Goal: Task Accomplishment & Management: Use online tool/utility

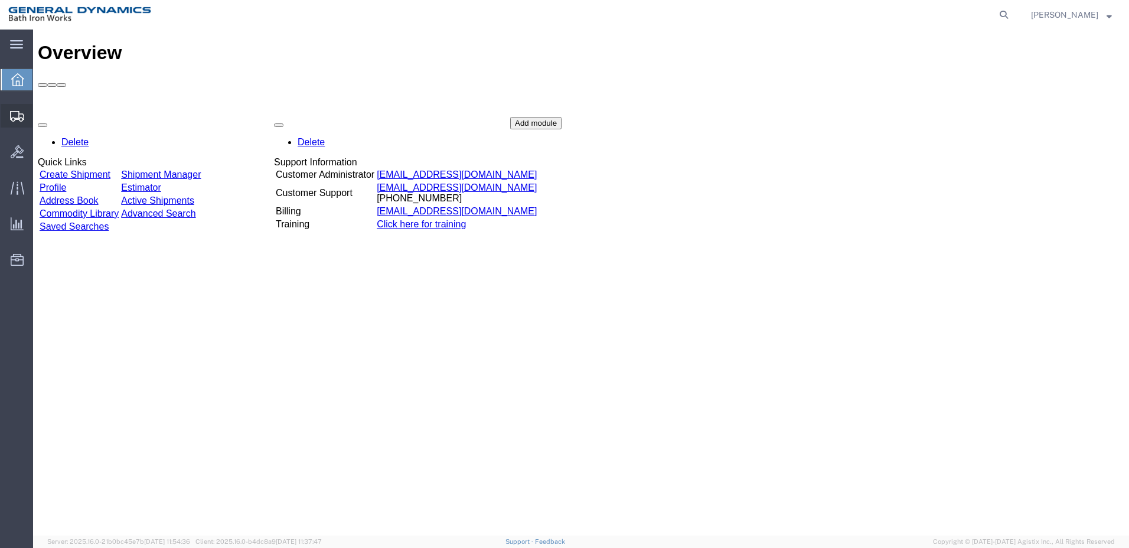
click at [12, 112] on icon at bounding box center [17, 116] width 14 height 11
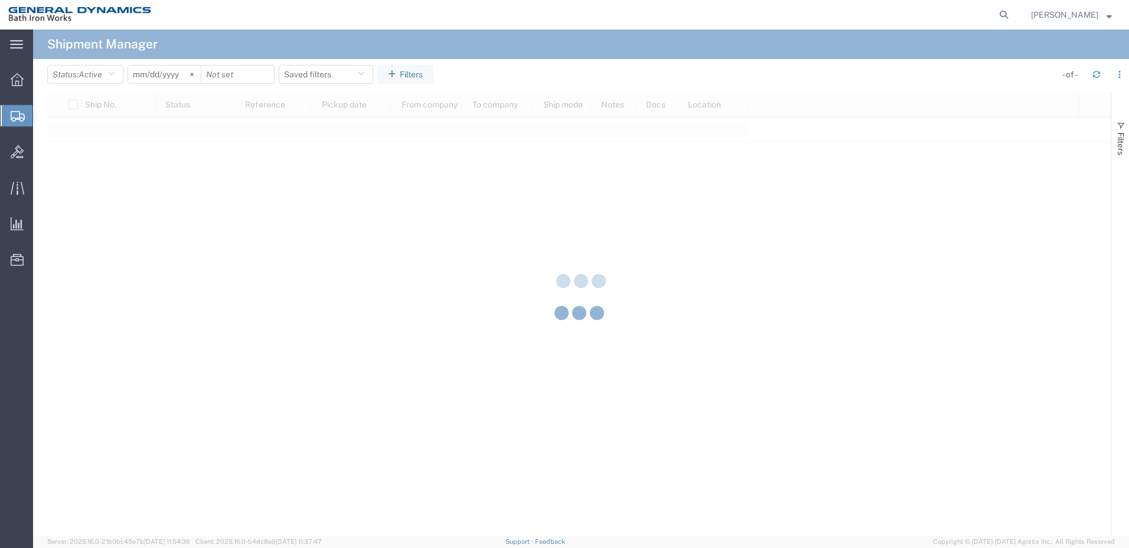
click at [79, 154] on div "main_menu Created with Sketch. Collapse Menu Overview Shipments Shipment Manage…" at bounding box center [564, 289] width 1129 height 518
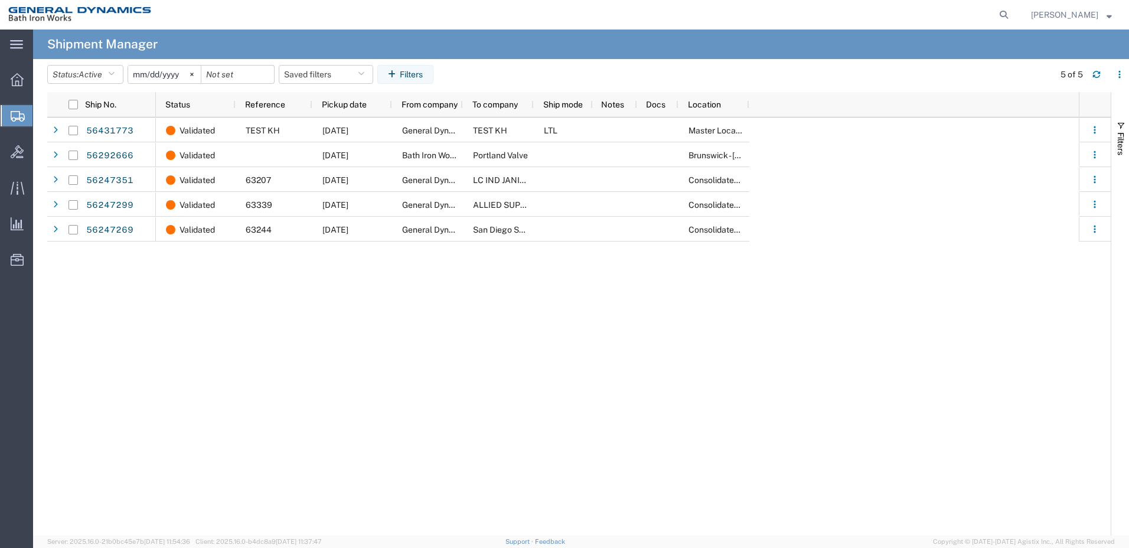
click at [0, 0] on span "Create Shipment" at bounding box center [0, 0] width 0 height 0
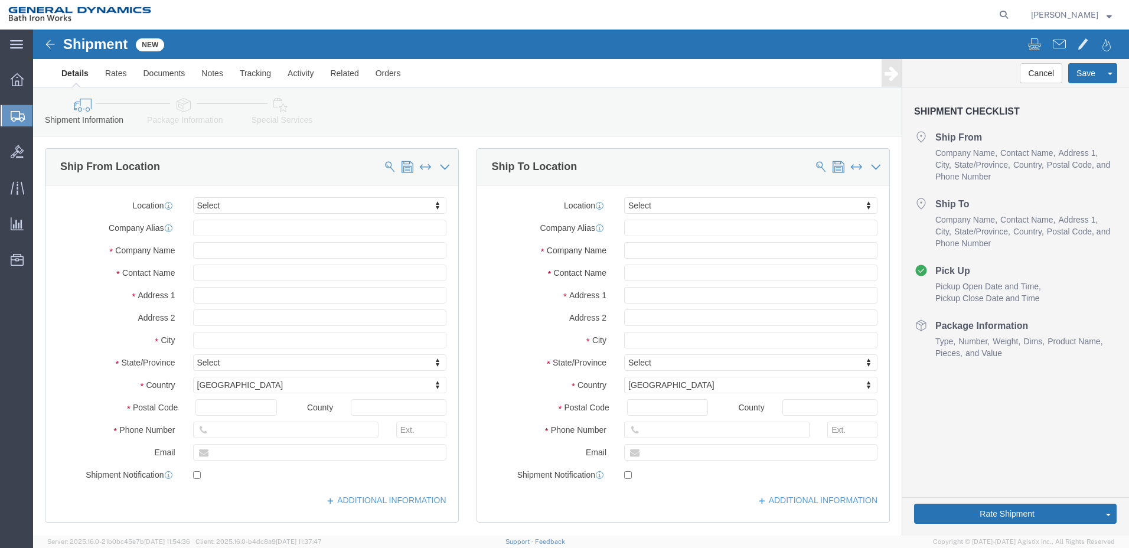
select select
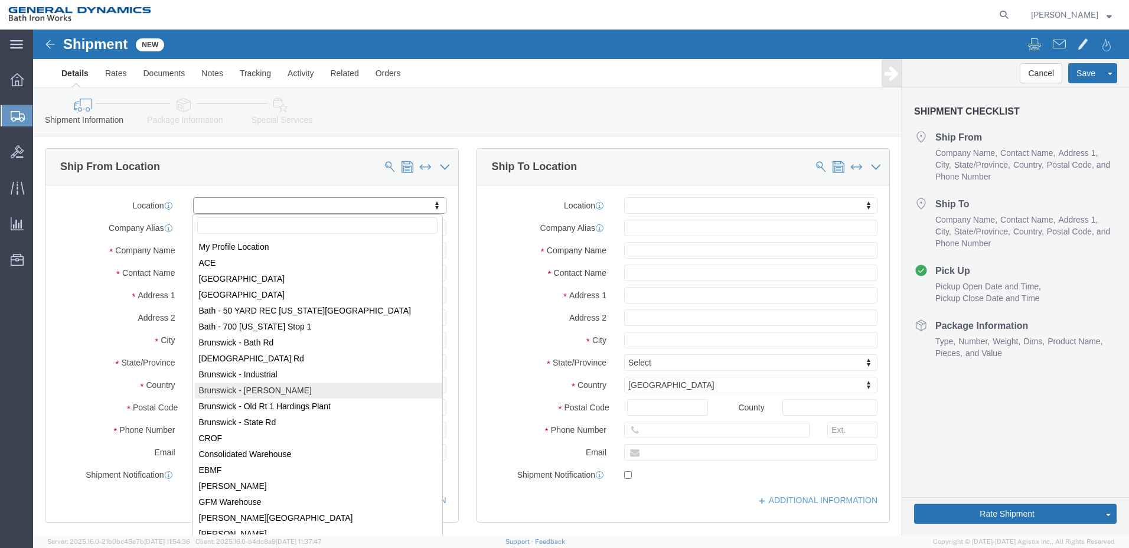
select select "15760"
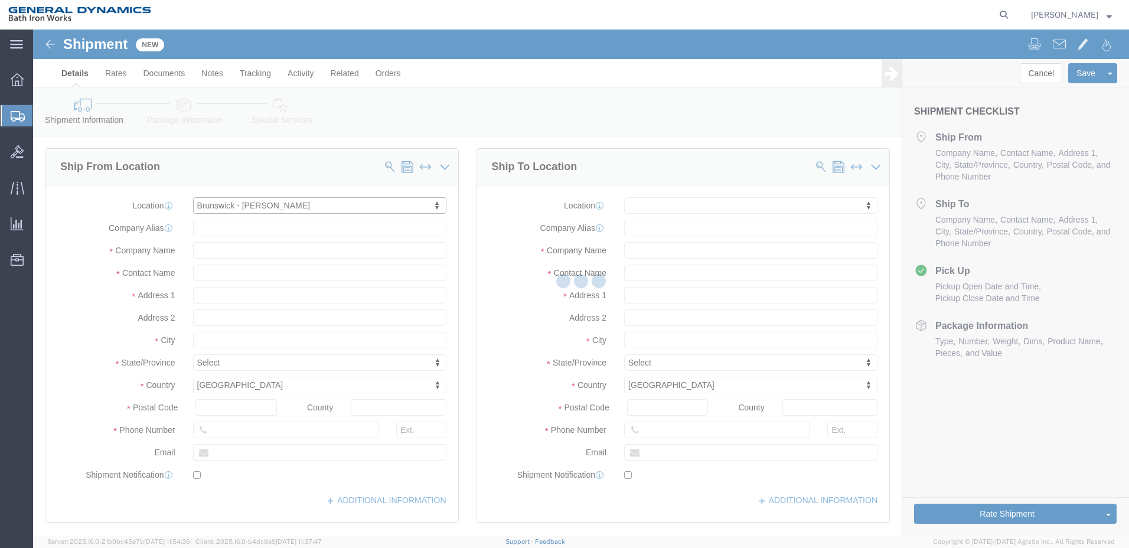
select select "ME"
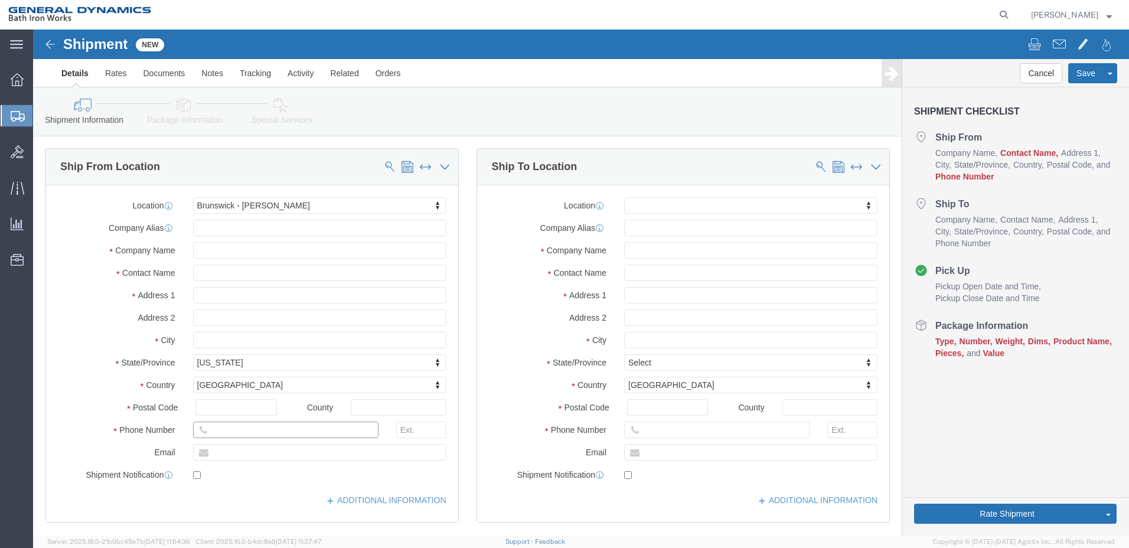
click input "text"
type input "[PHONE_NUMBER]"
click input "text"
type input "w &"
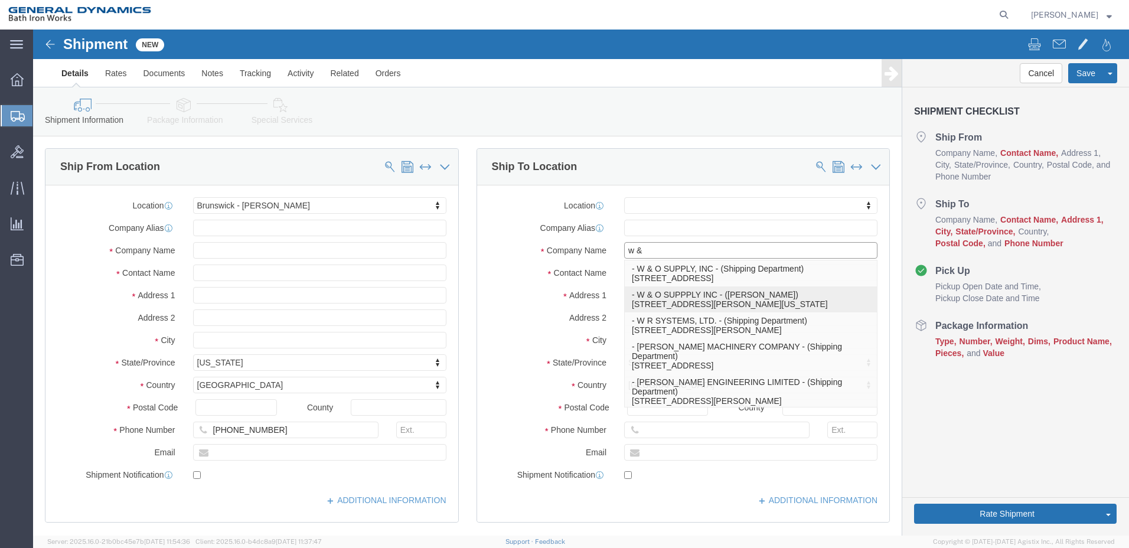
click p "- W & O SUPPPLY INC - ([PERSON_NAME]) [STREET_ADDRESS][PERSON_NAME][US_STATE]"
select select "VA"
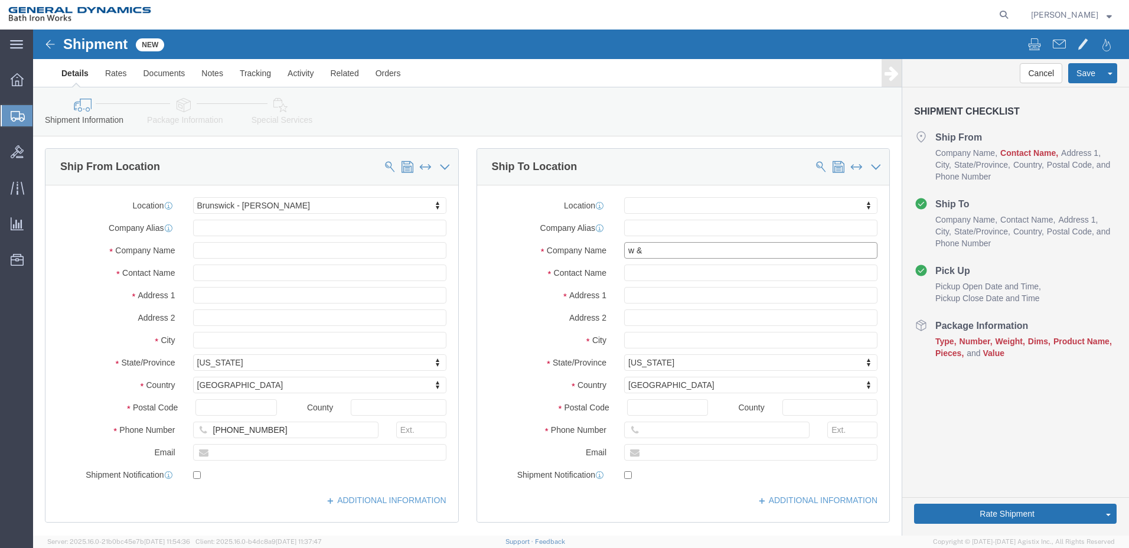
type input "W & O SUPPPLY INC"
click input "text"
type input "K"
type input "s"
type input "S [PERSON_NAME]"
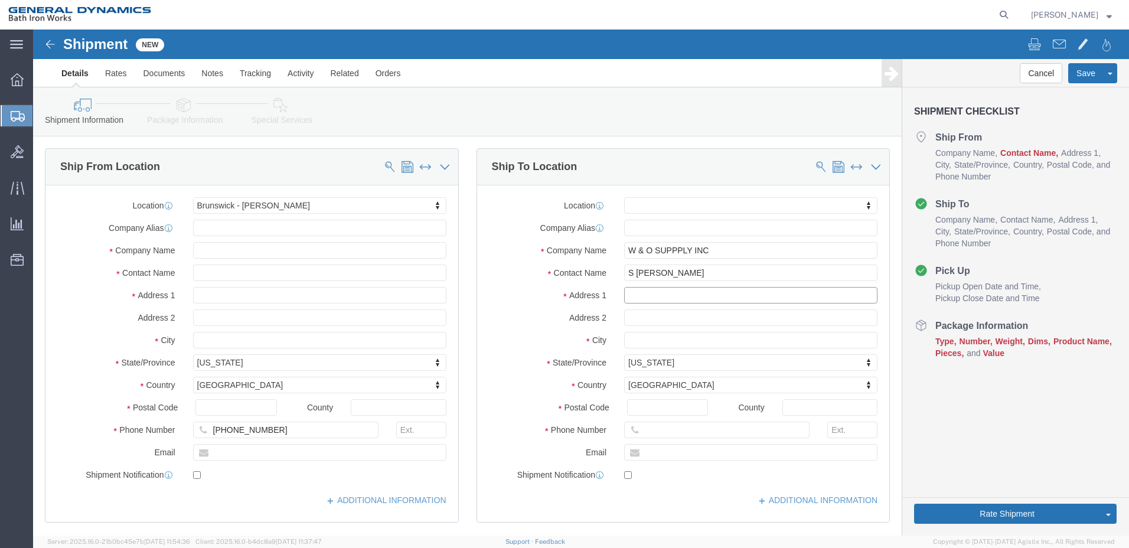
type input "[STREET_ADDRESS][PERSON_NAME]"
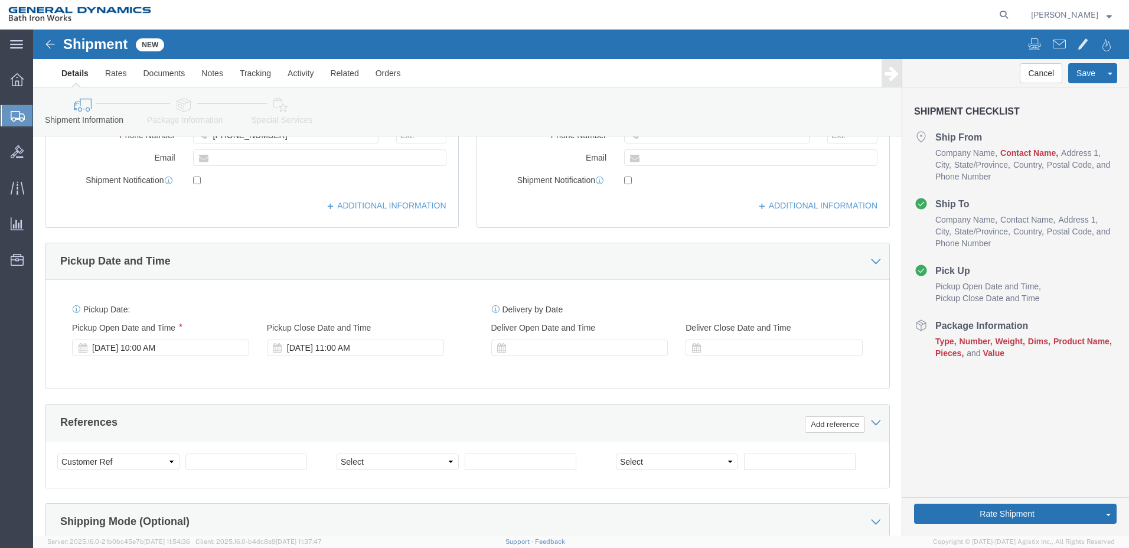
scroll to position [295, 0]
click label "Pickup Open Date and Time"
click div "[DATE] 10:00 AM"
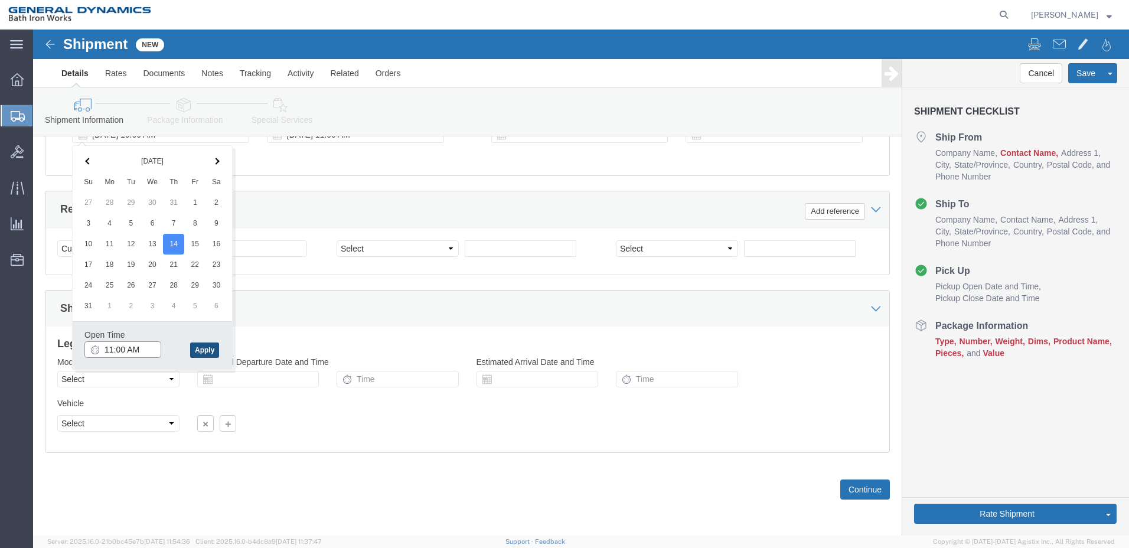
type input "11:00 AM"
click button "Apply"
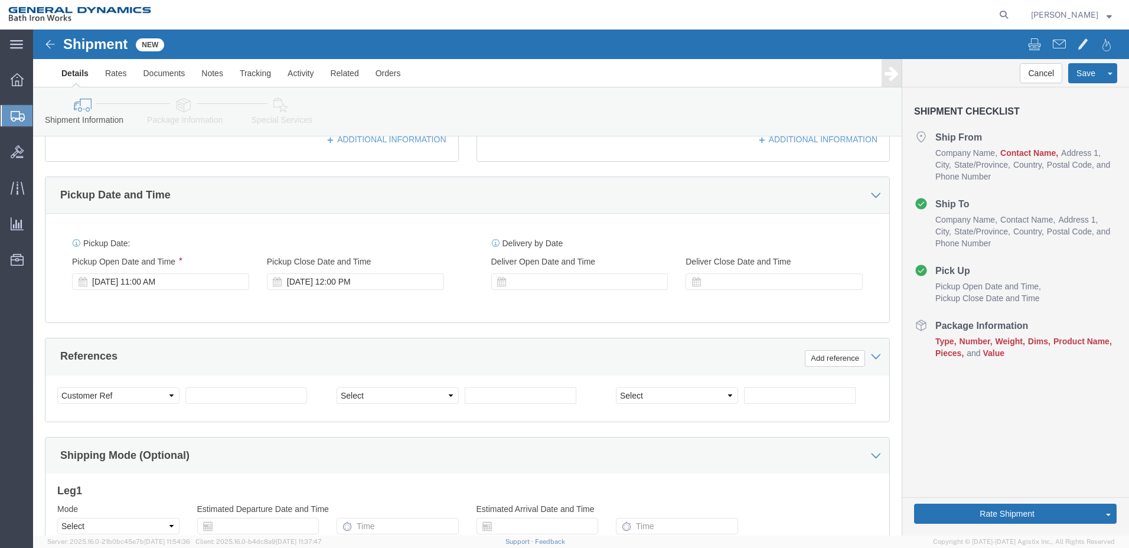
scroll to position [331, 0]
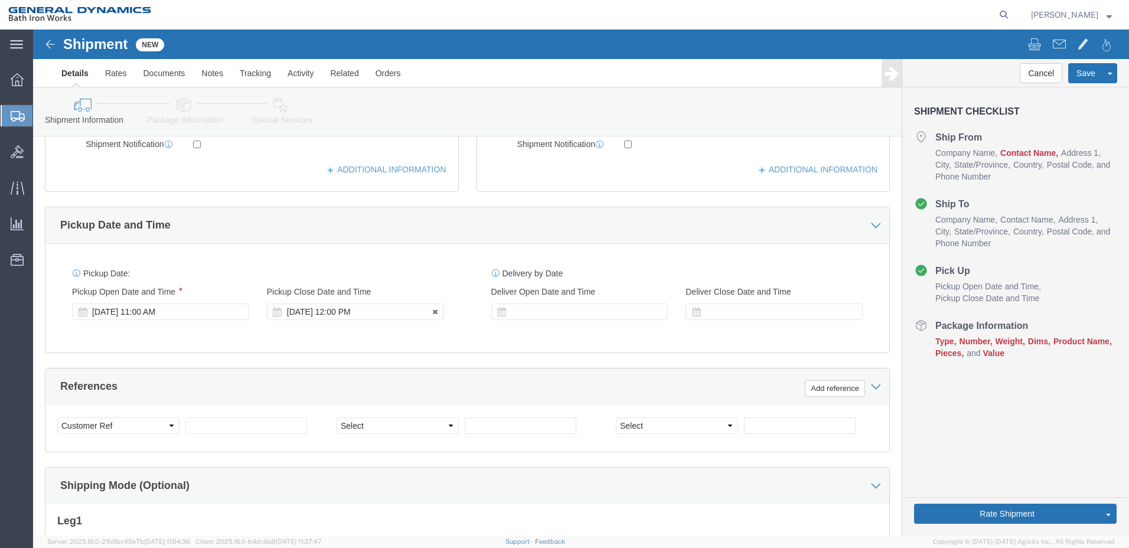
click div "[DATE] 12:00 PM"
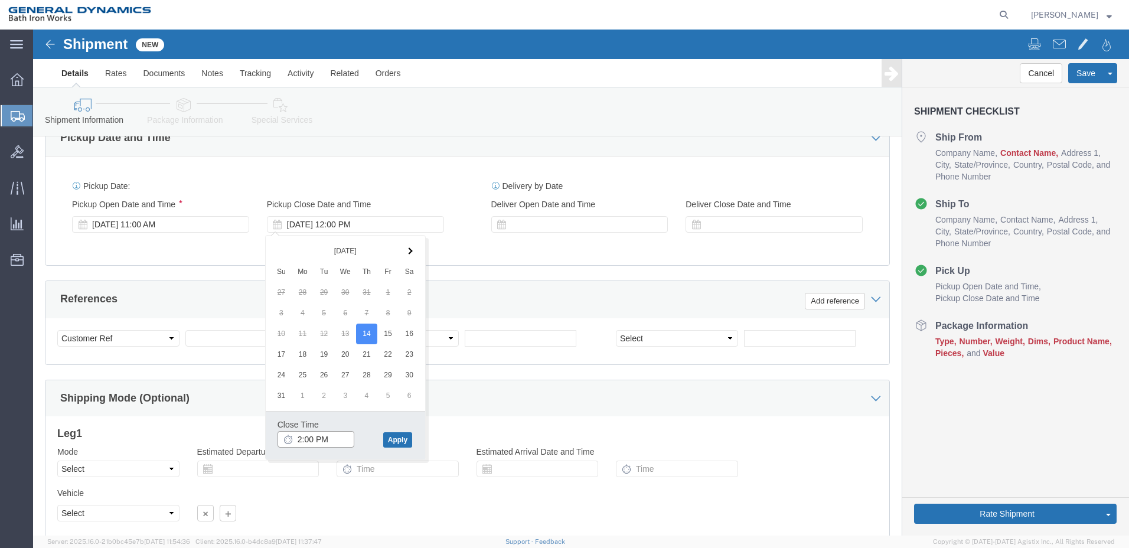
scroll to position [449, 0]
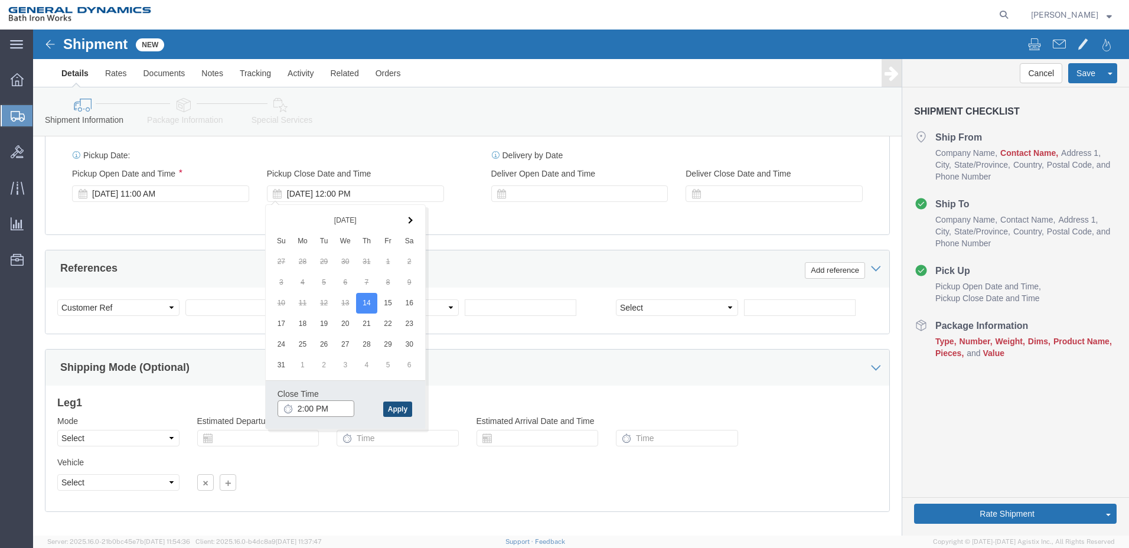
type input "2:00 PM"
click button "Apply"
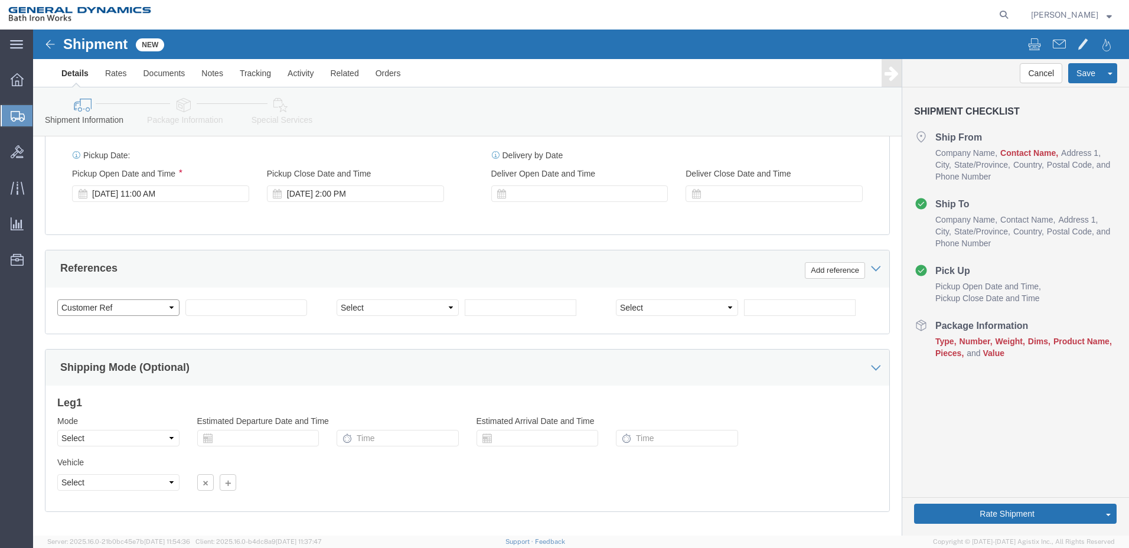
click select "Select Account Type Activity ID Airline Appointment Number ASN Batch Request # …"
click input "text"
type input "63186"
click select "Select Account Type Activity ID Airline Appointment Number ASN Batch Request # …"
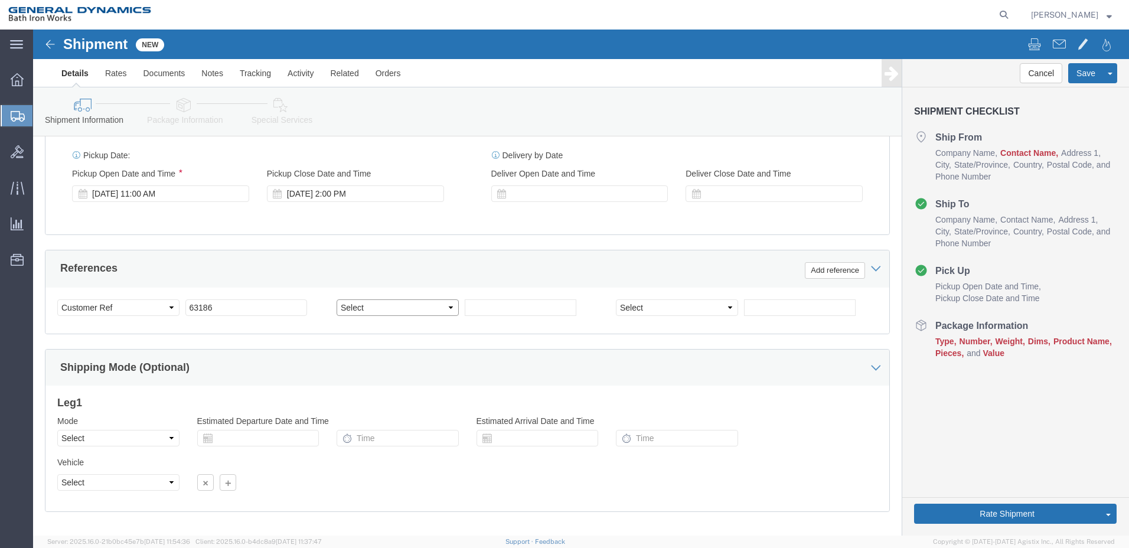
select select "PURCHORD"
click select "Select Account Type Activity ID Airline Appointment Number ASN Batch Request # …"
click input "text"
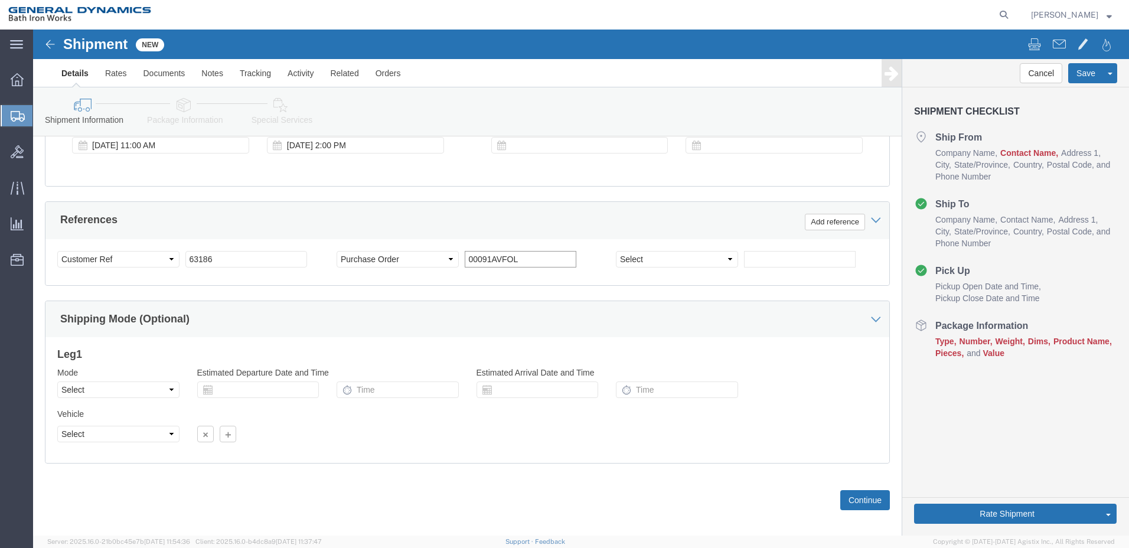
scroll to position [508, 0]
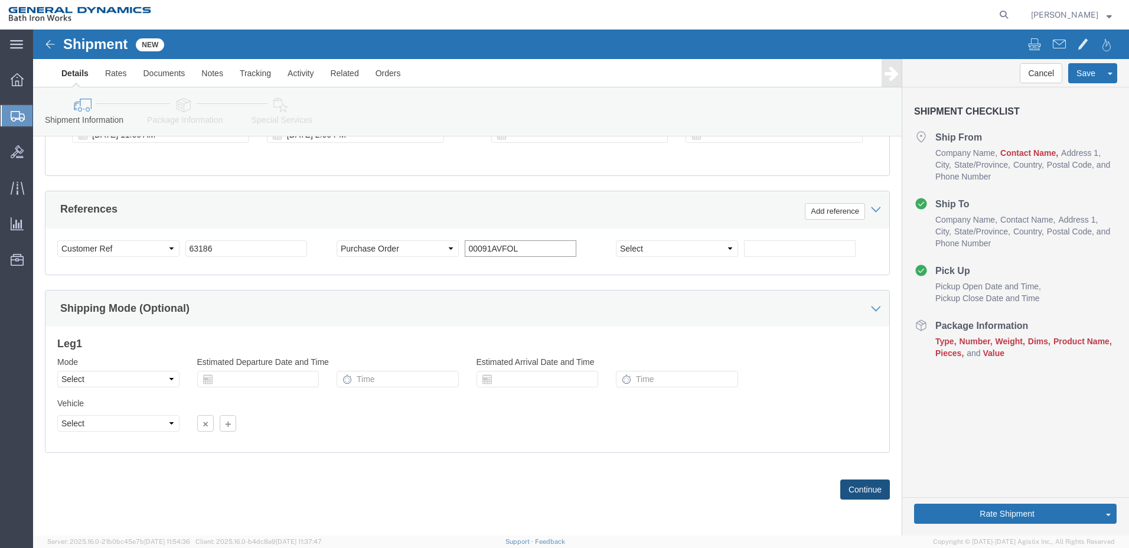
type input "00091AVFOL"
click button "Continue"
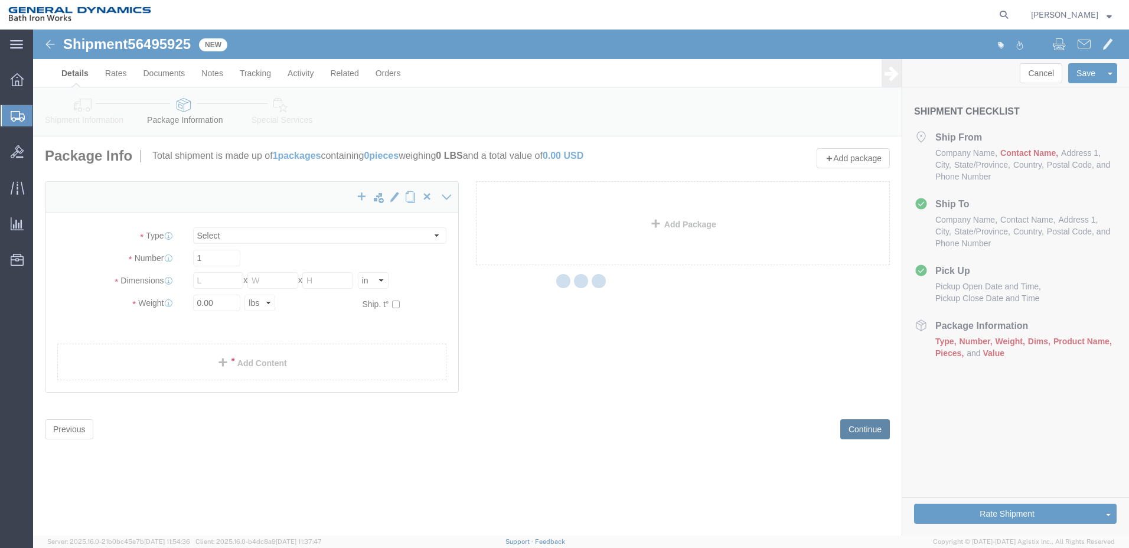
select select "CBOX"
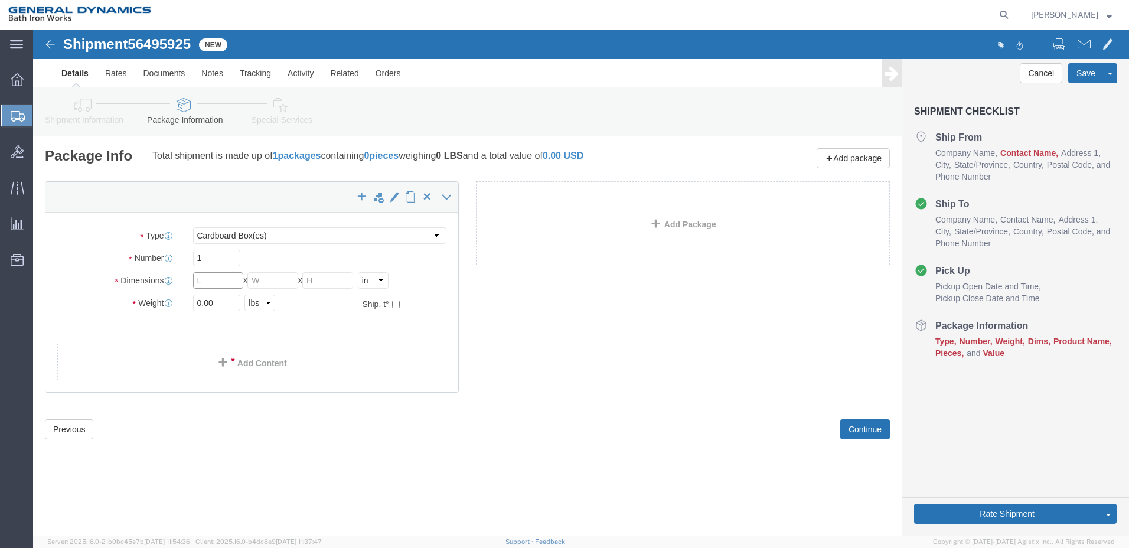
click input "text"
type input "48"
type input "40"
type input "10"
click select "Select Bale(s) Basket(s) Bolt(s) Bottle(s) Buckets Bulk Bundle(s) Can(s) Cardbo…"
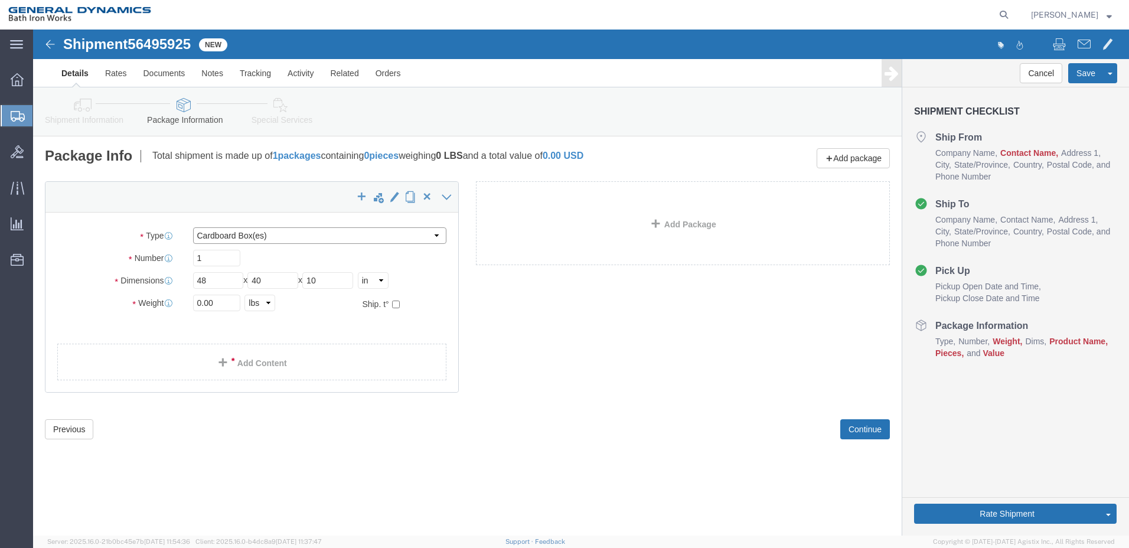
select select "PSNS"
click select "Select Bale(s) Basket(s) Bolt(s) Bottle(s) Buckets Bulk Bundle(s) Can(s) Cardbo…"
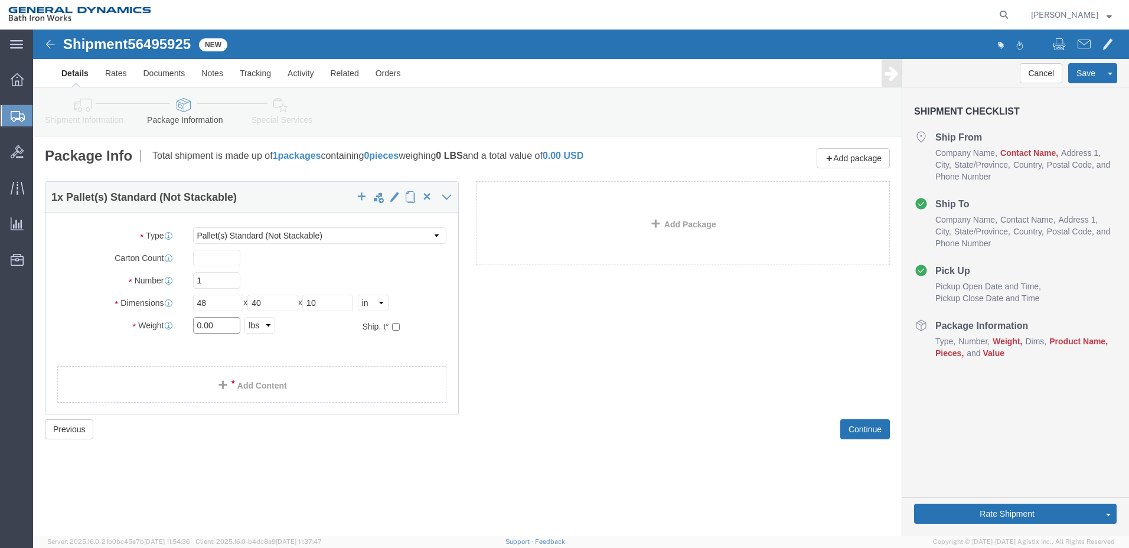
click input "0.00"
type input "0"
type input "156"
click link "Add Content"
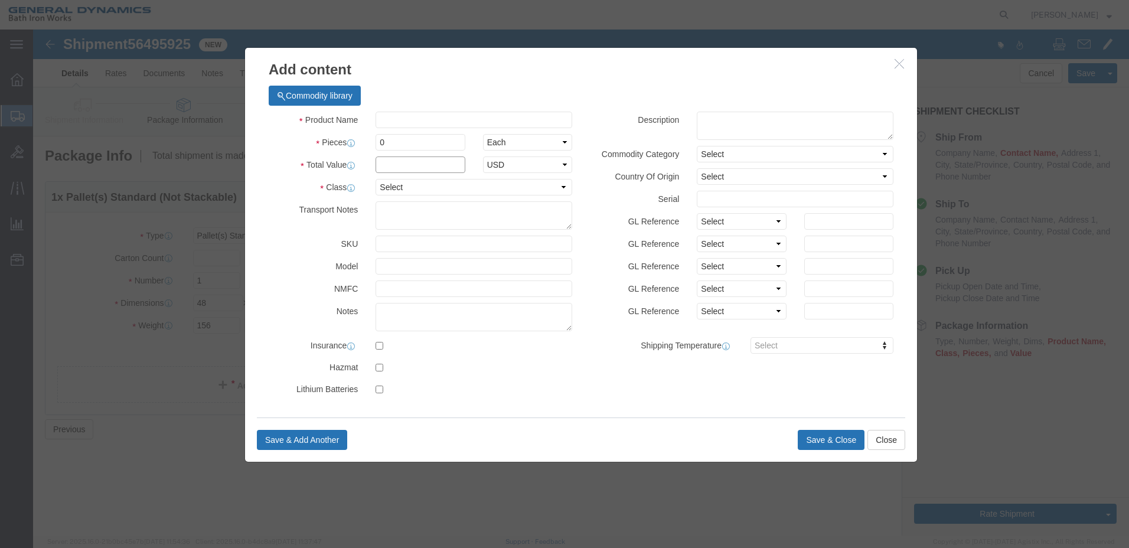
click input "text"
click label "NMFC"
click select "Select 50 55 60 65 70 85 92.5 100 125 175 250 300 400"
select select "55"
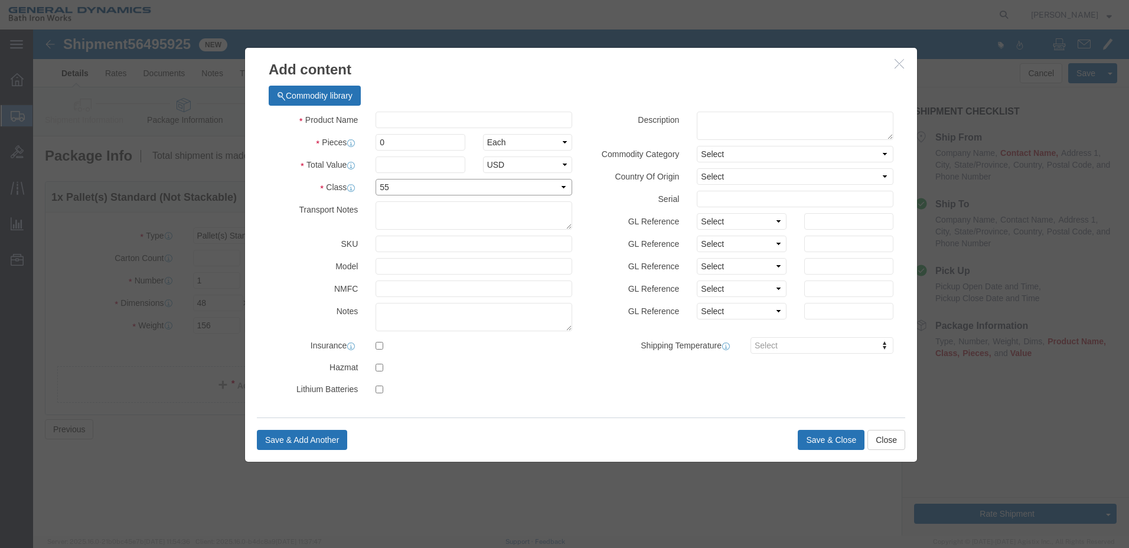
click select "Select 50 55 60 65 70 85 92.5 100 125 175 250 300 400"
click input "text"
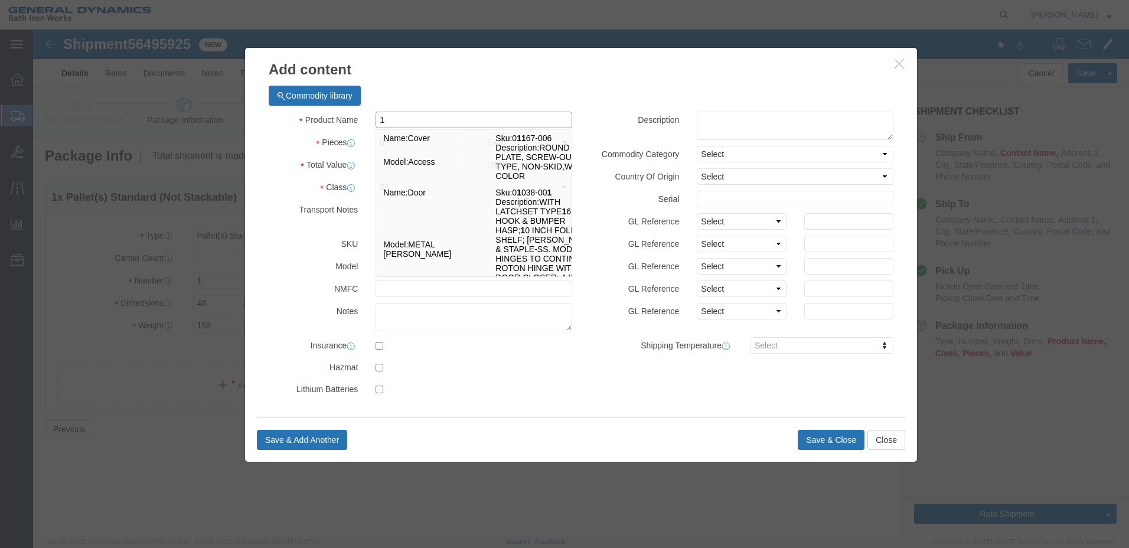
type input "1"
click label "NMFC"
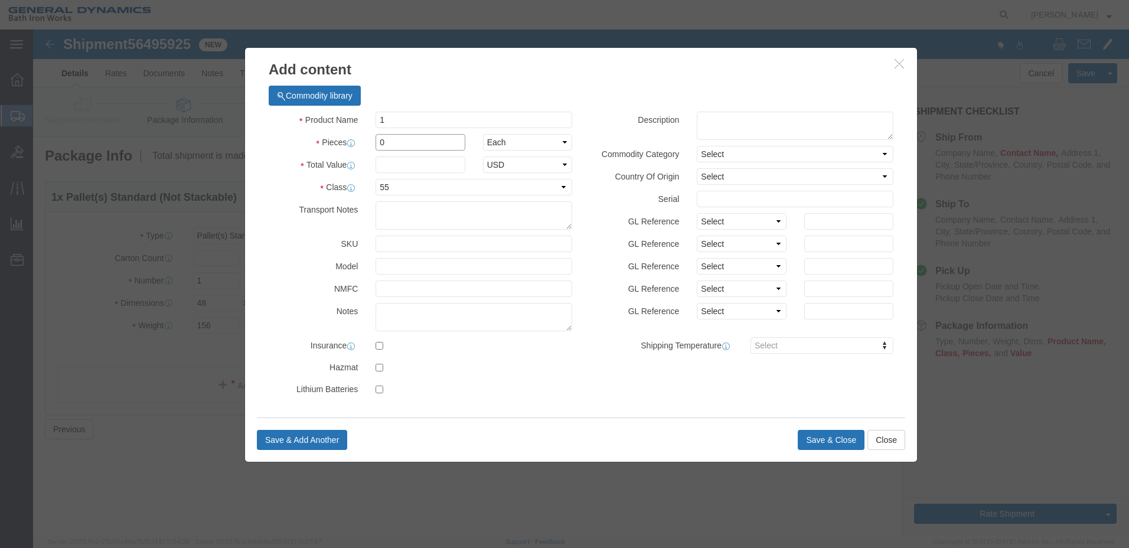
click input "0"
type input "1"
click div "Product Name 1 1 Pieces 1 Select Bag Barrels 100Board Feet Bottle Box Blister P…"
click button "Save & Close"
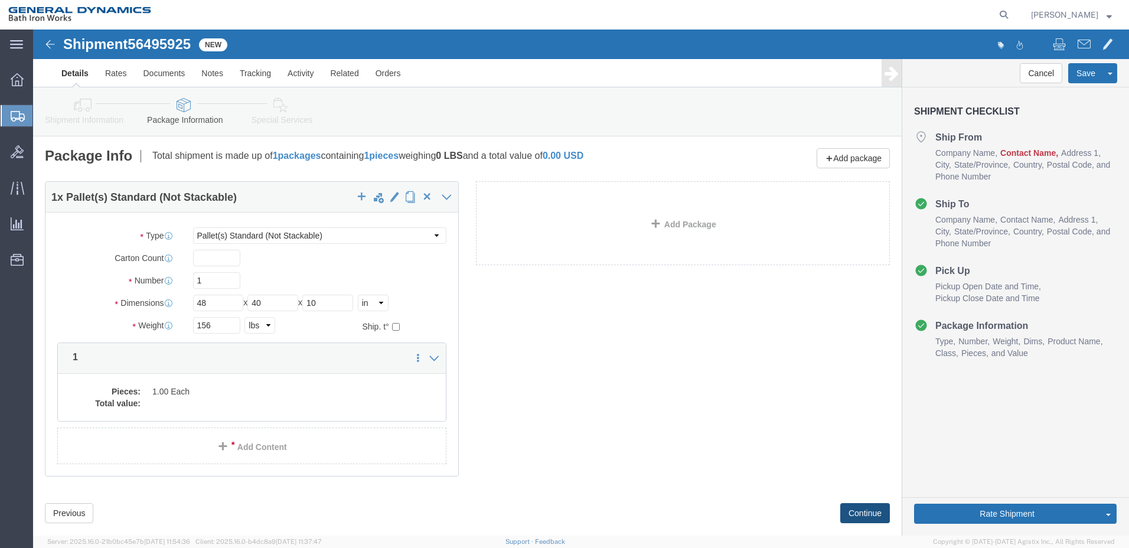
click button "Continue"
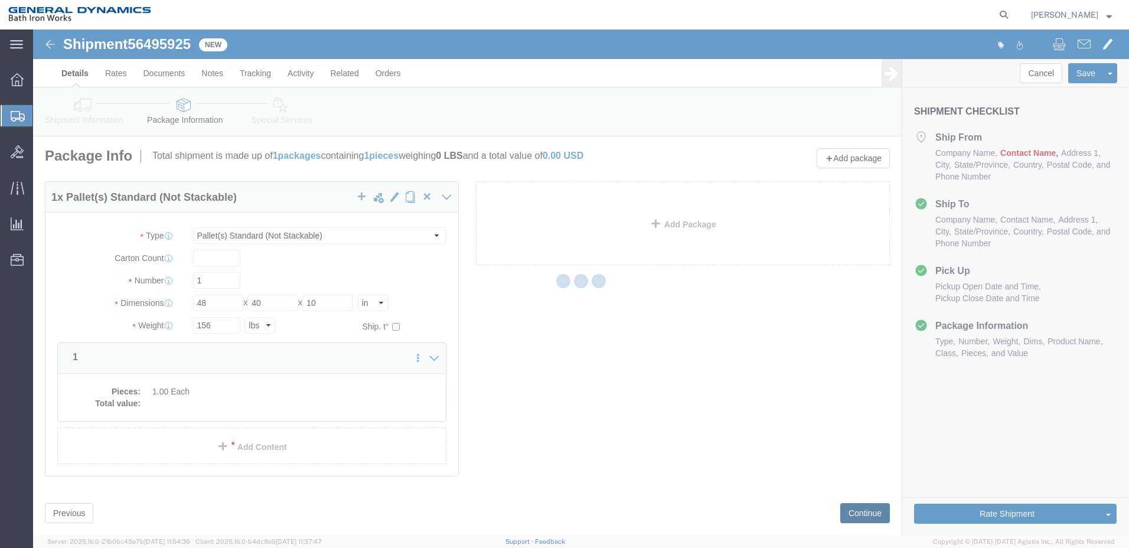
select select
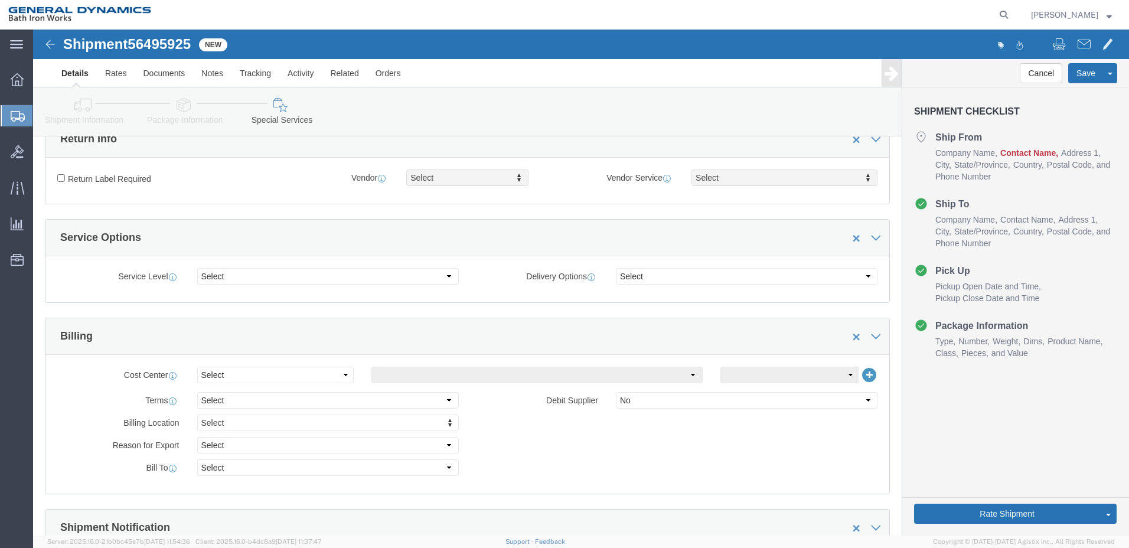
scroll to position [354, 0]
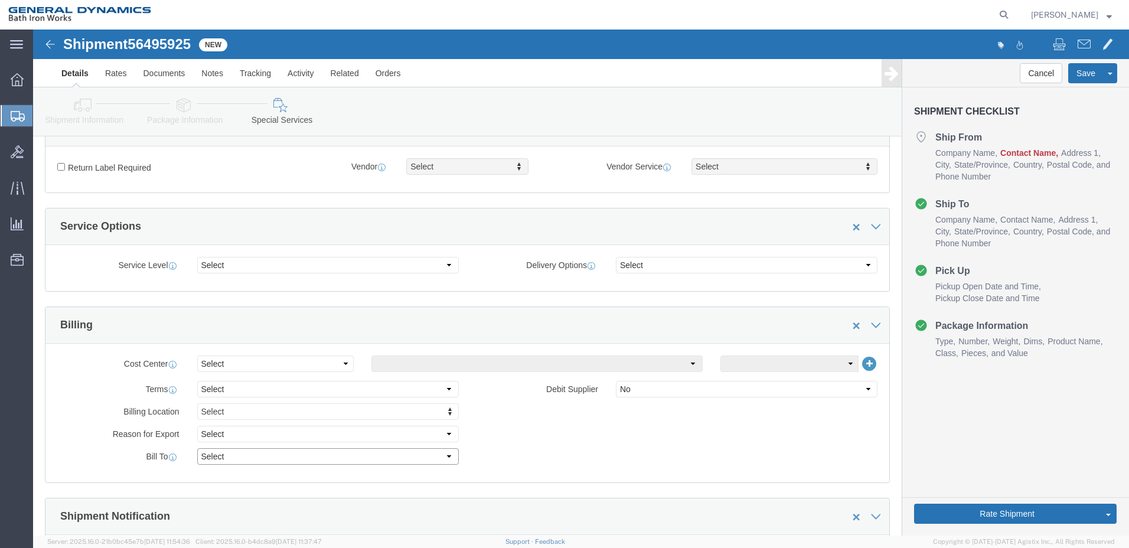
click select "Select Recipient Account Sender/Shipper Third Party Account"
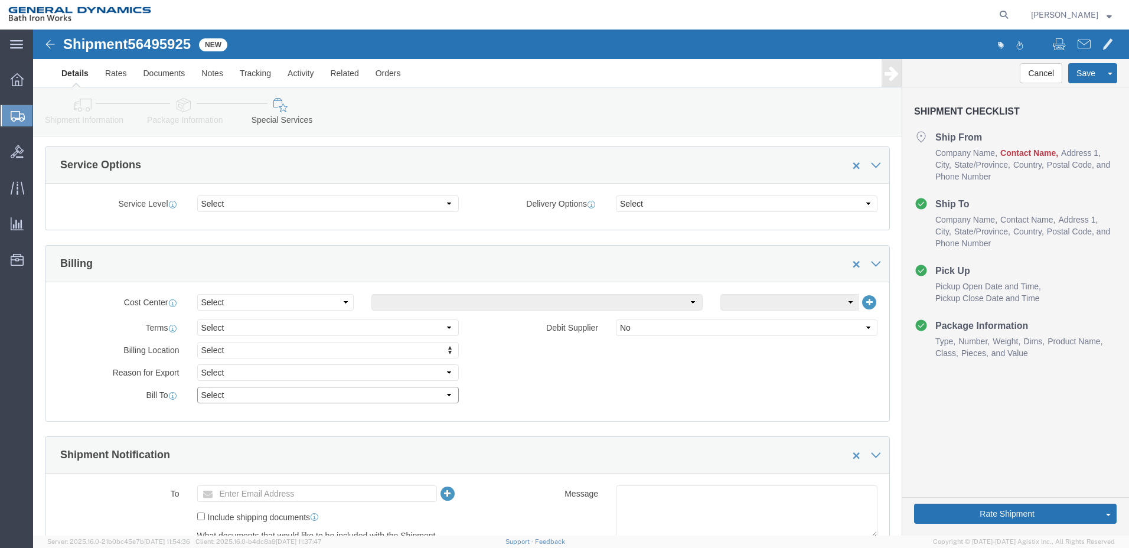
scroll to position [472, 0]
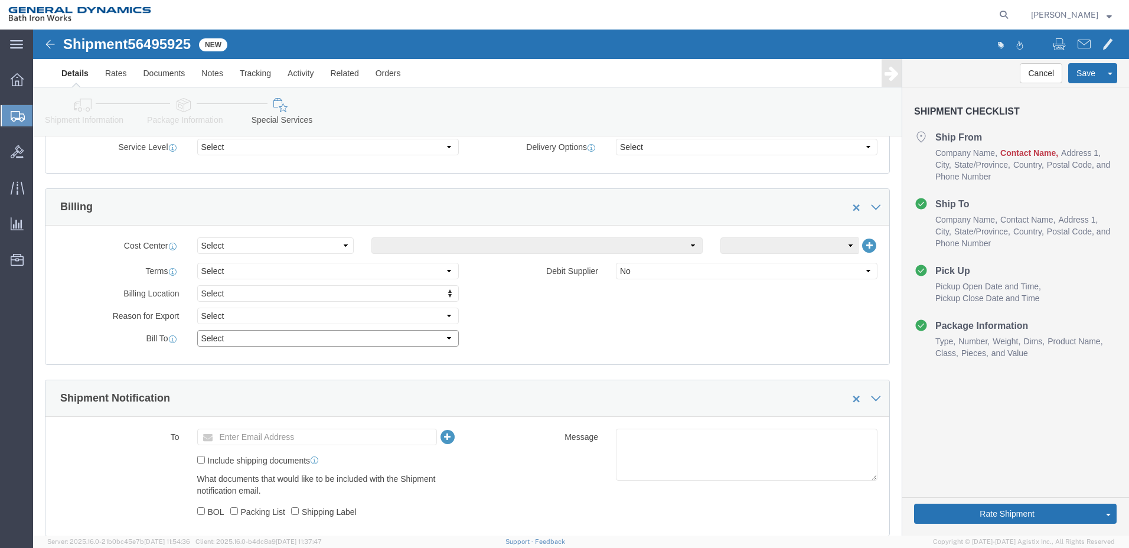
click select "Select Recipient Account Sender/Shipper Third Party Account"
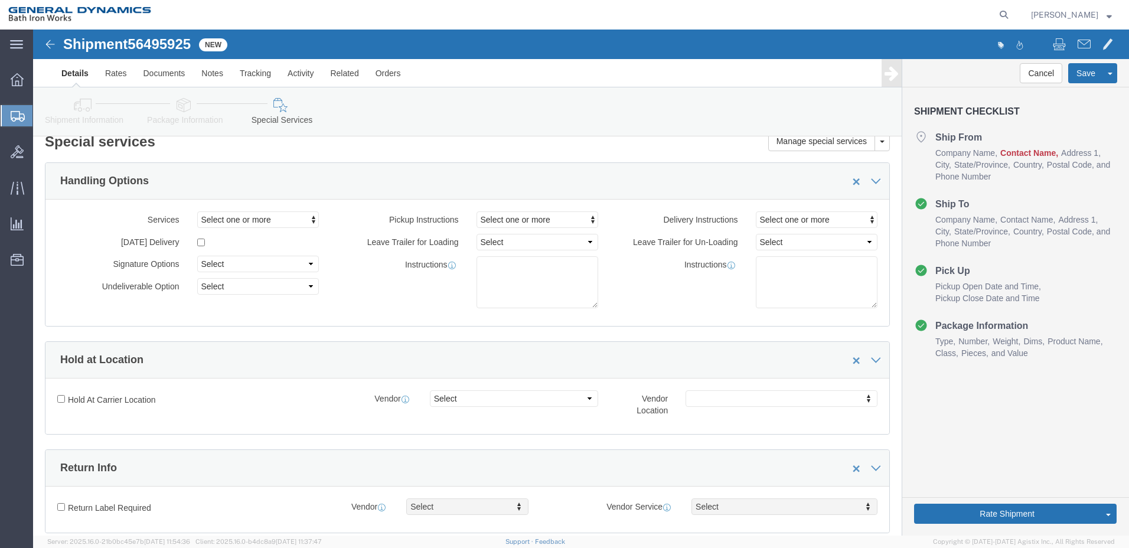
scroll to position [0, 0]
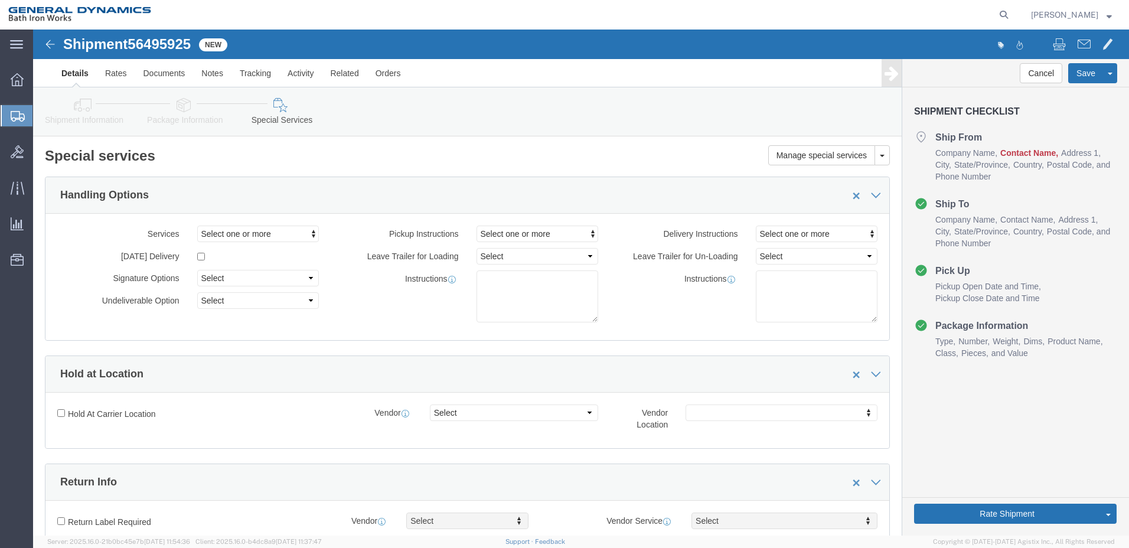
click span "Contact Name"
click h4 "Ship From"
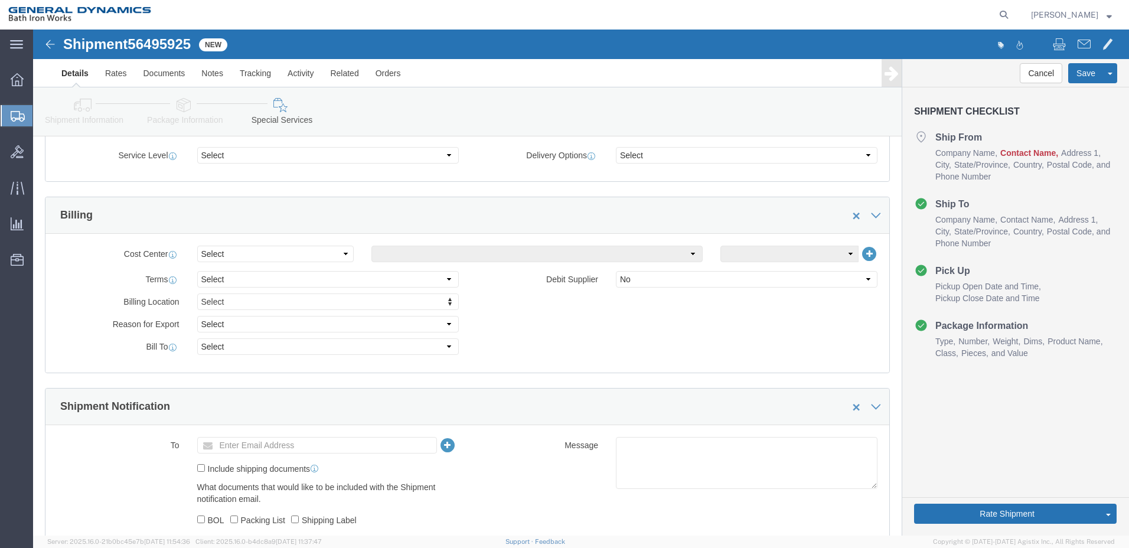
scroll to position [472, 0]
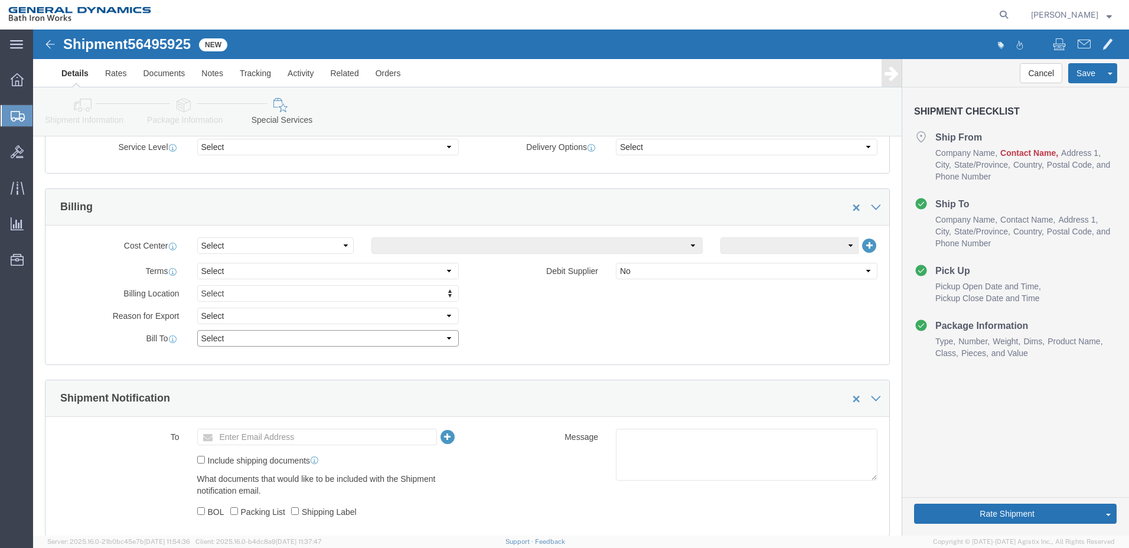
click select "Select Recipient Account Sender/Shipper Third Party Account"
select select "SHIP"
click select "Select Recipient Account Sender/Shipper Third Party Account"
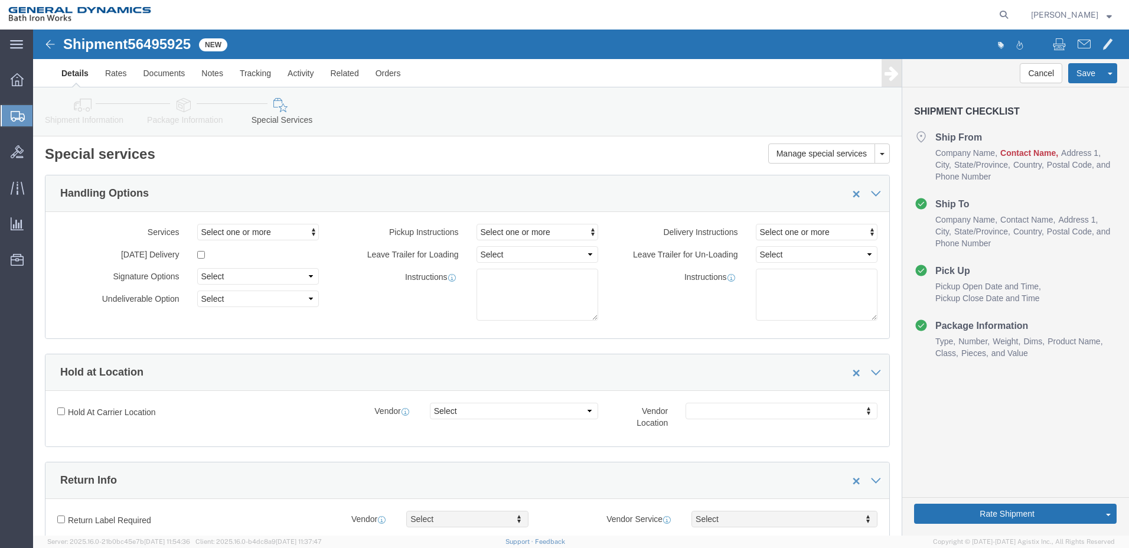
scroll to position [0, 0]
click li "Contact Name"
click h4 "Ship From"
click link "Details"
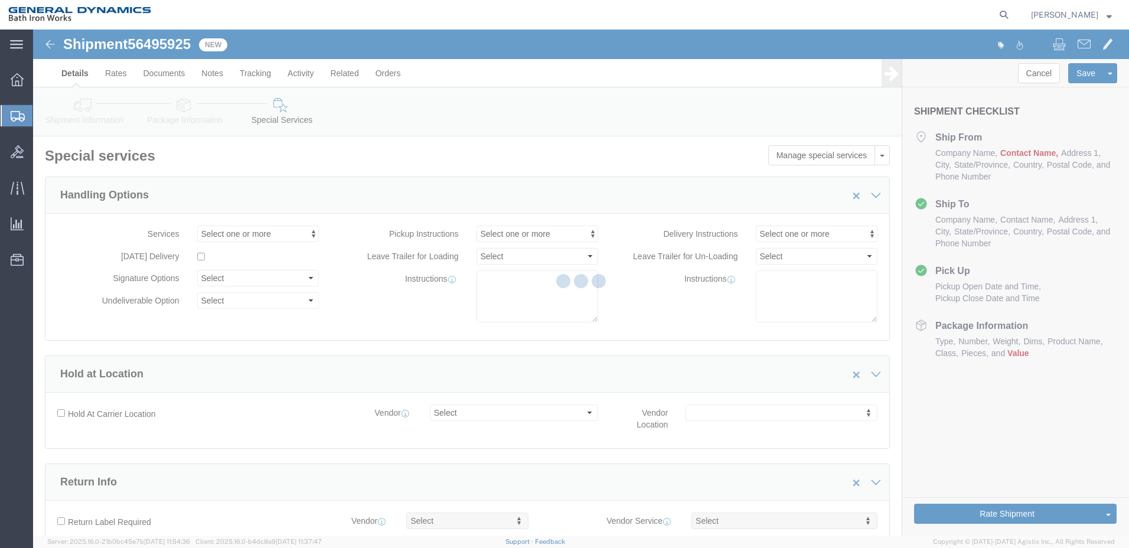
select select "15760"
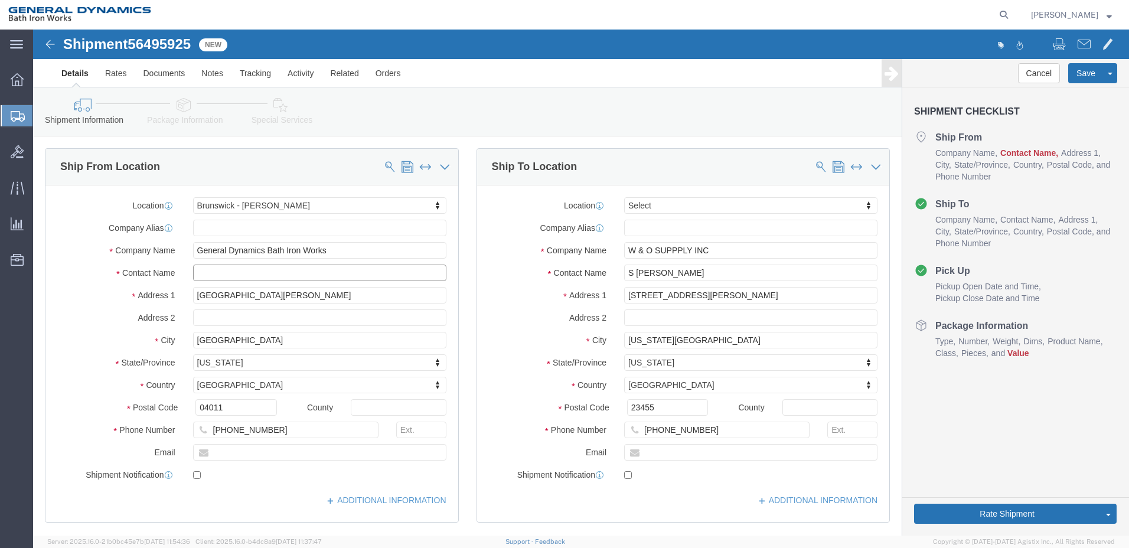
click input "text"
type input "[PERSON_NAME]"
click input "[PHONE_NUMBER]"
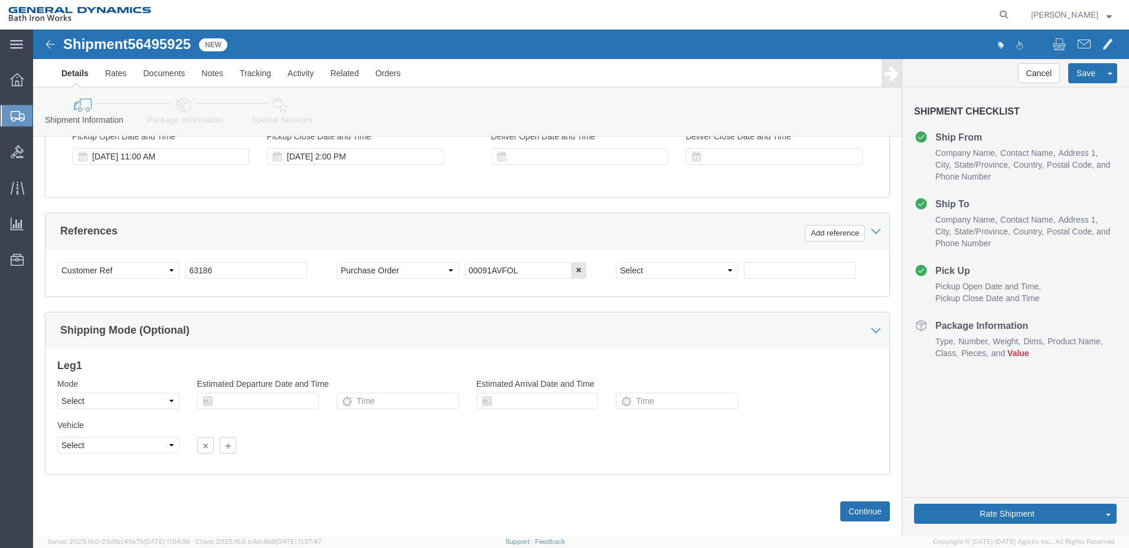
scroll to position [508, 0]
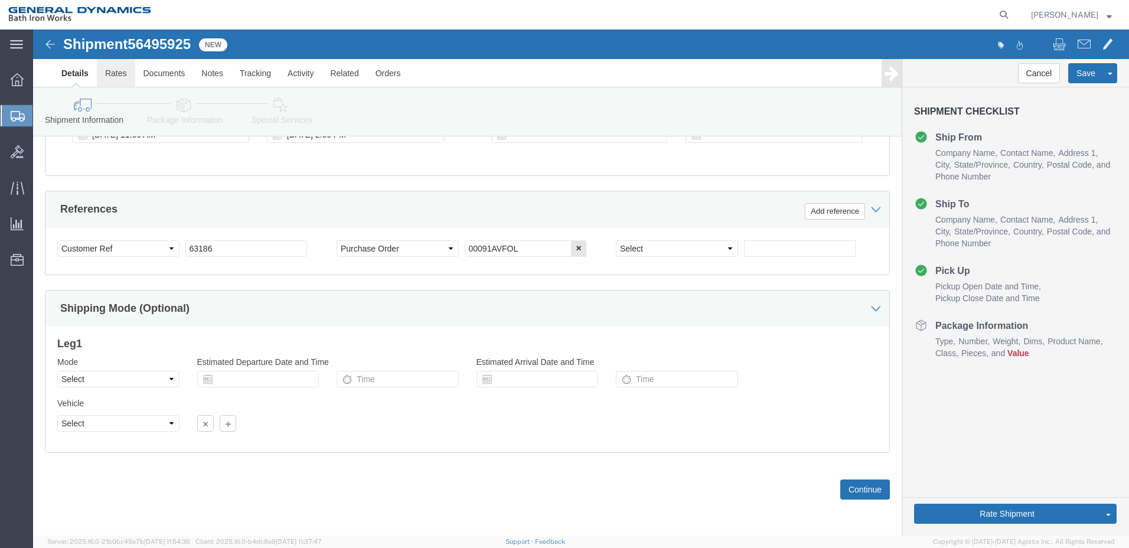
type input "[PHONE_NUMBER]"
click link "Rates"
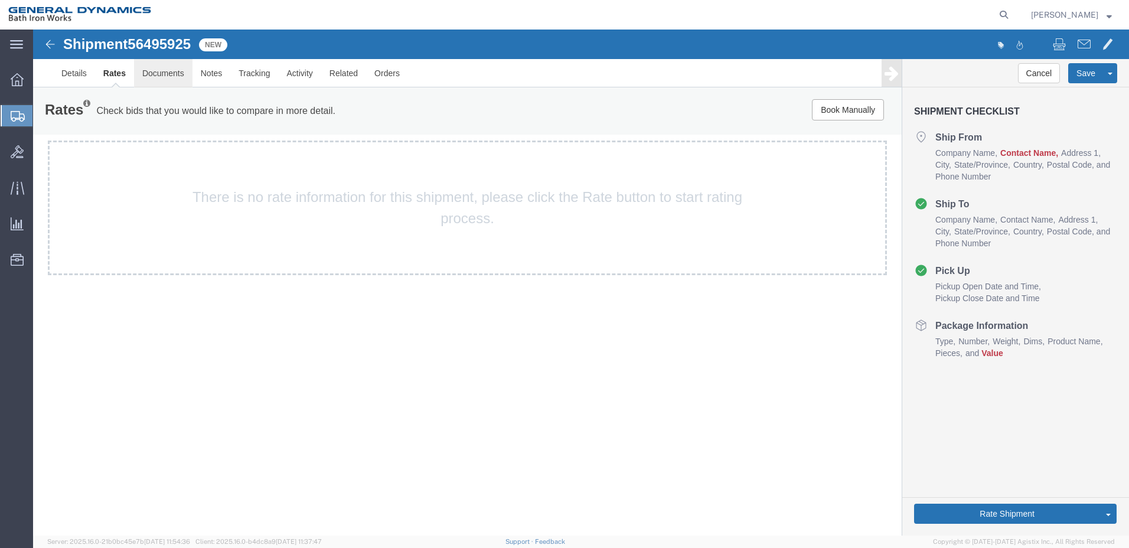
click at [161, 71] on link "Documents" at bounding box center [163, 73] width 58 height 28
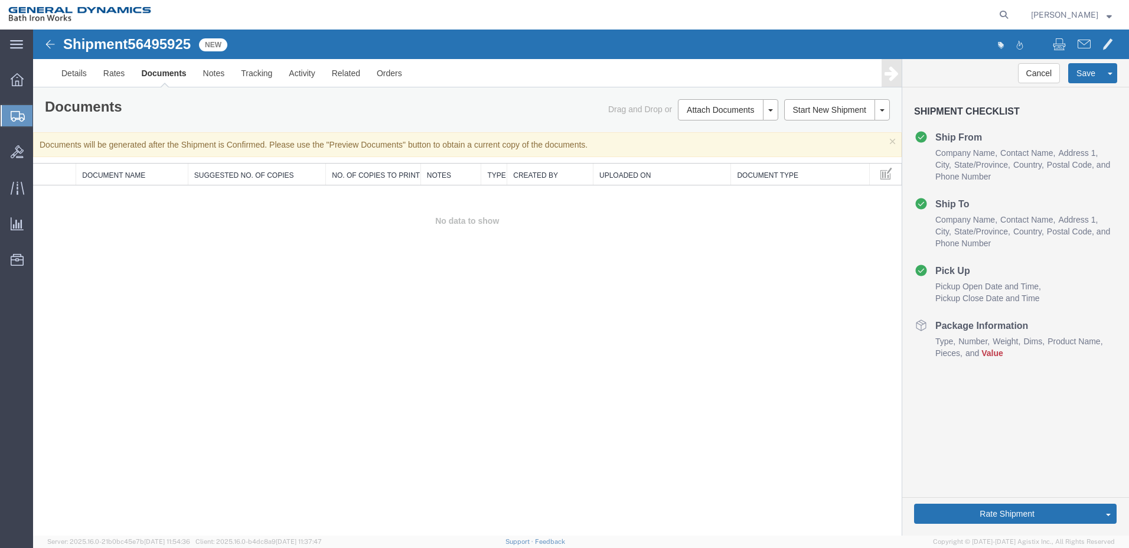
click at [977, 329] on h4 "Package Information" at bounding box center [971, 325] width 114 height 14
click at [77, 74] on link "Details" at bounding box center [74, 73] width 42 height 28
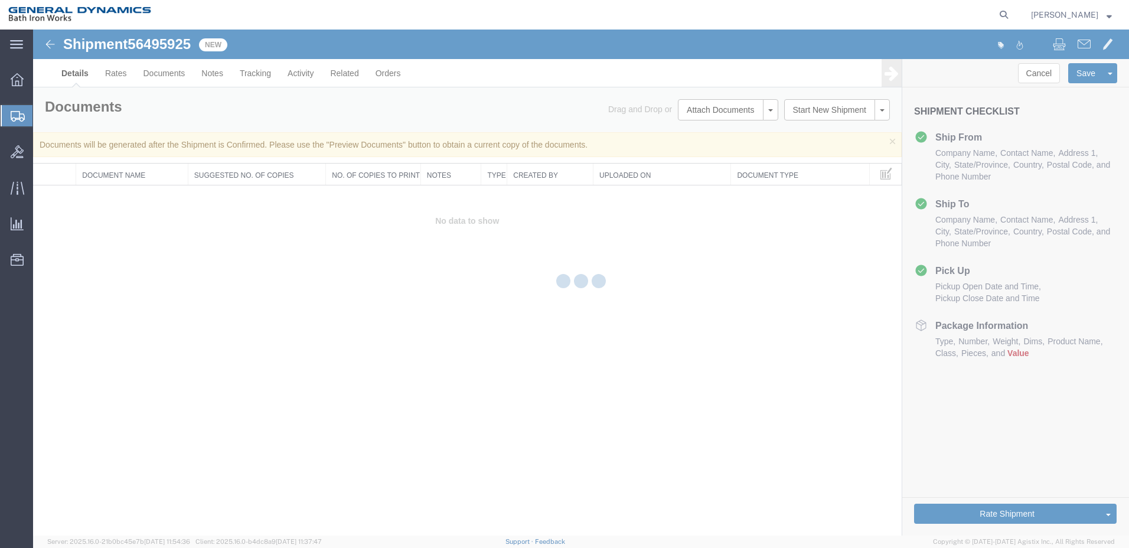
select select "15760"
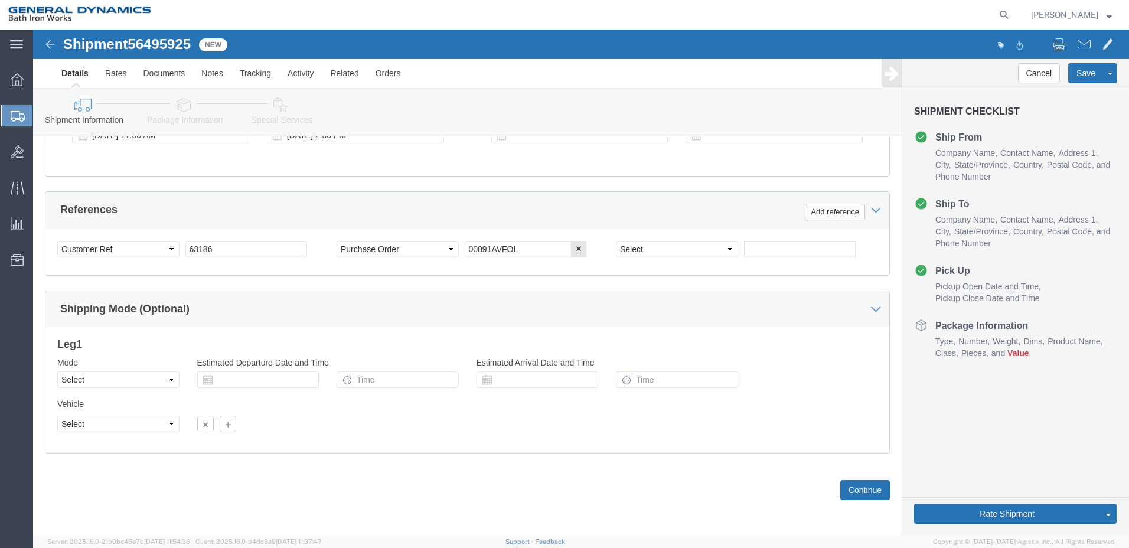
scroll to position [508, 0]
click button "Continue"
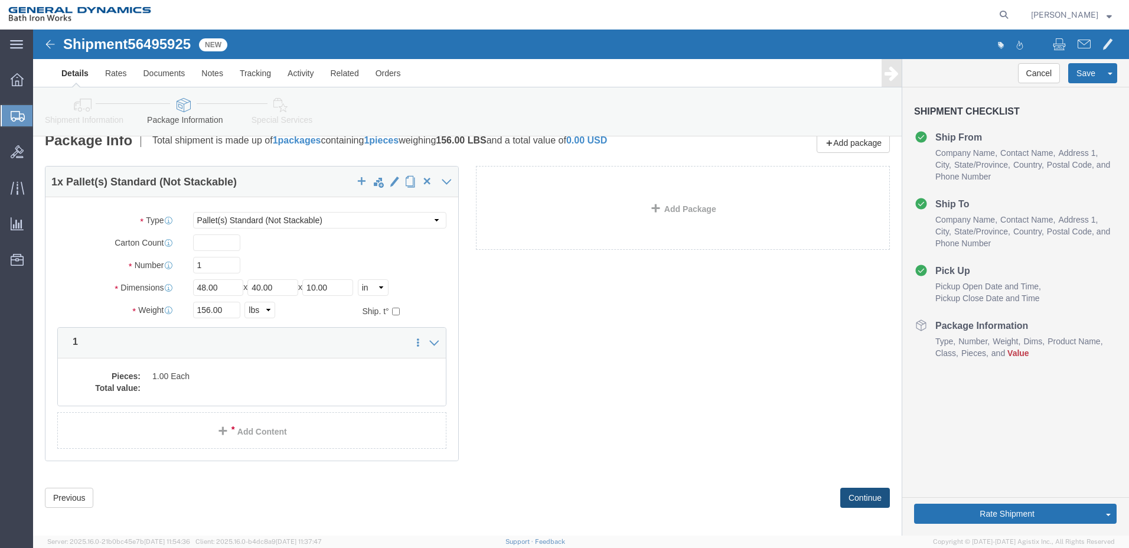
scroll to position [24, 0]
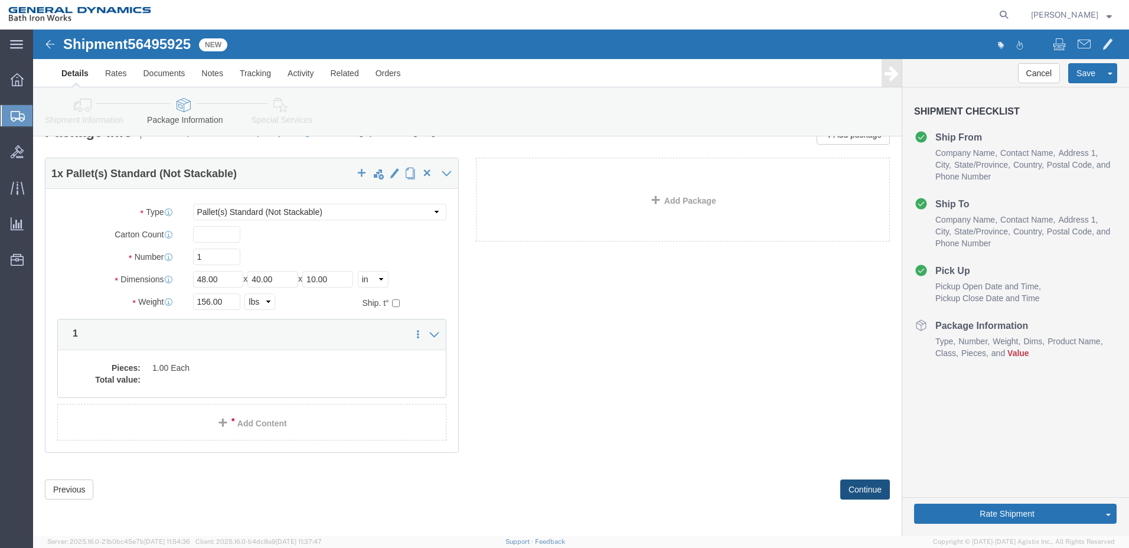
click button "Continue"
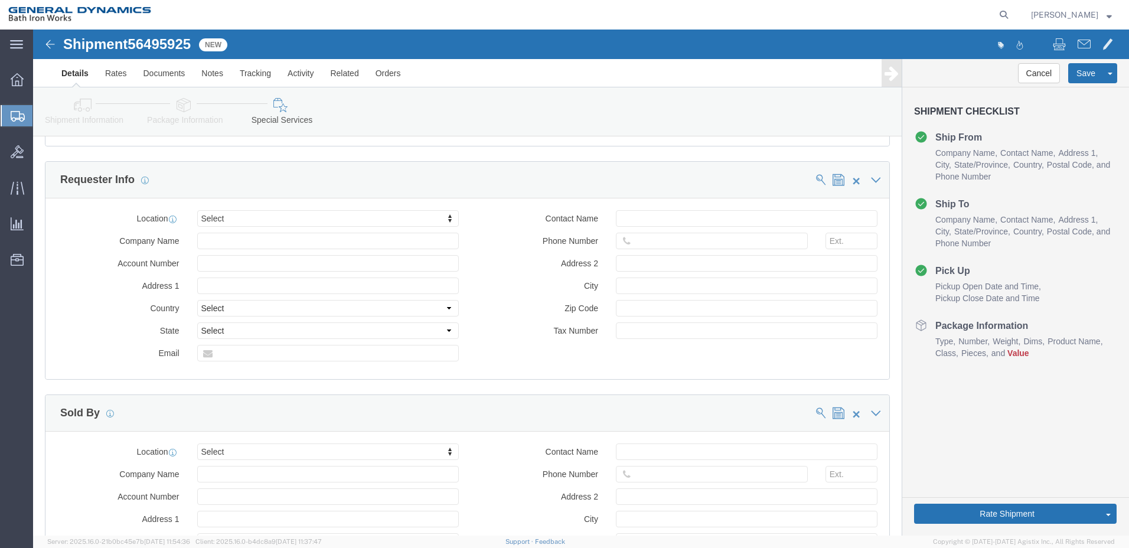
scroll to position [1098, 0]
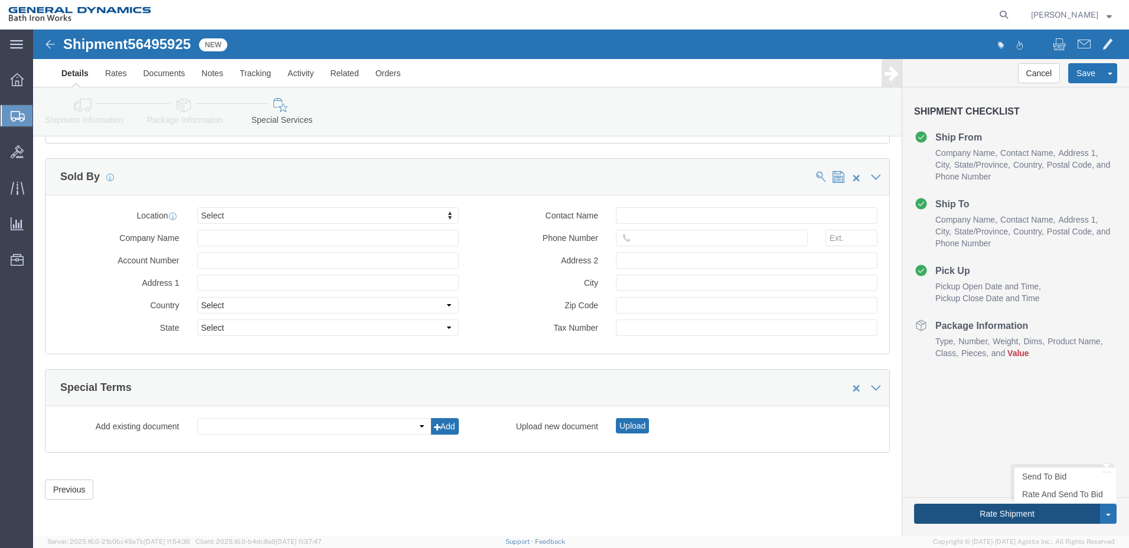
click button "Rate Shipment"
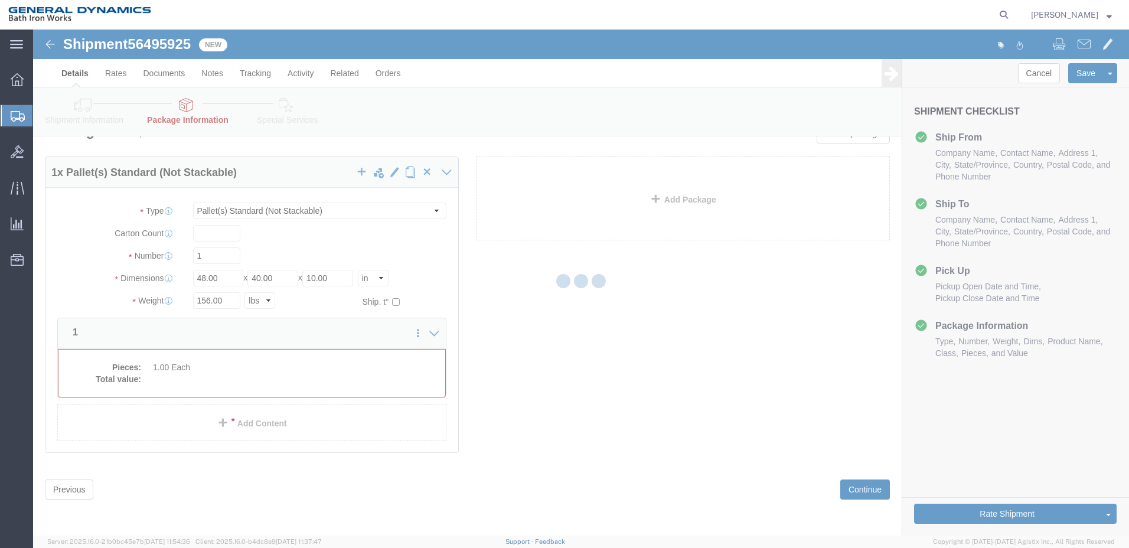
scroll to position [0, 0]
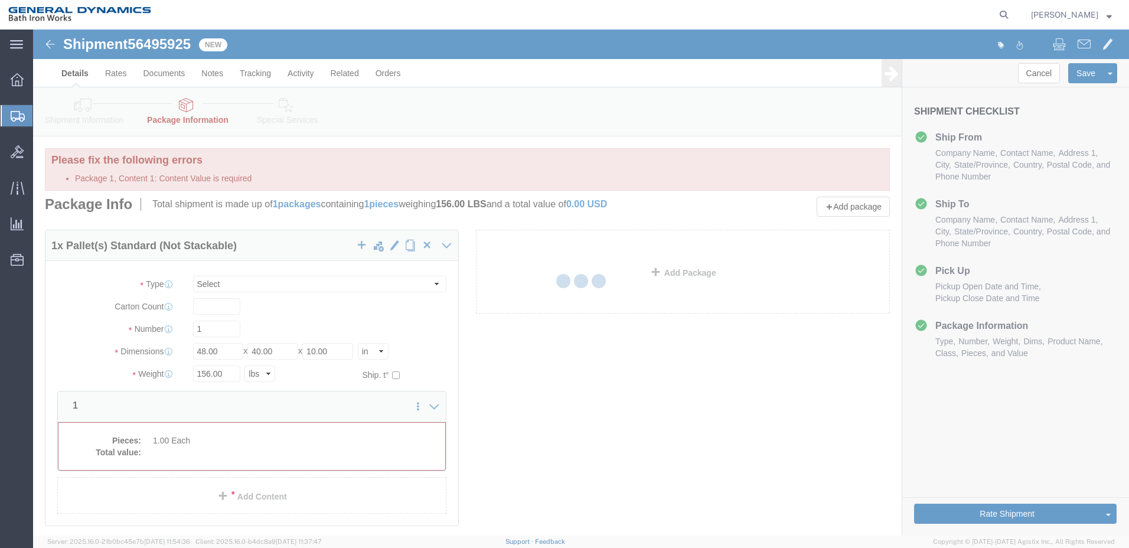
select select "PSNS"
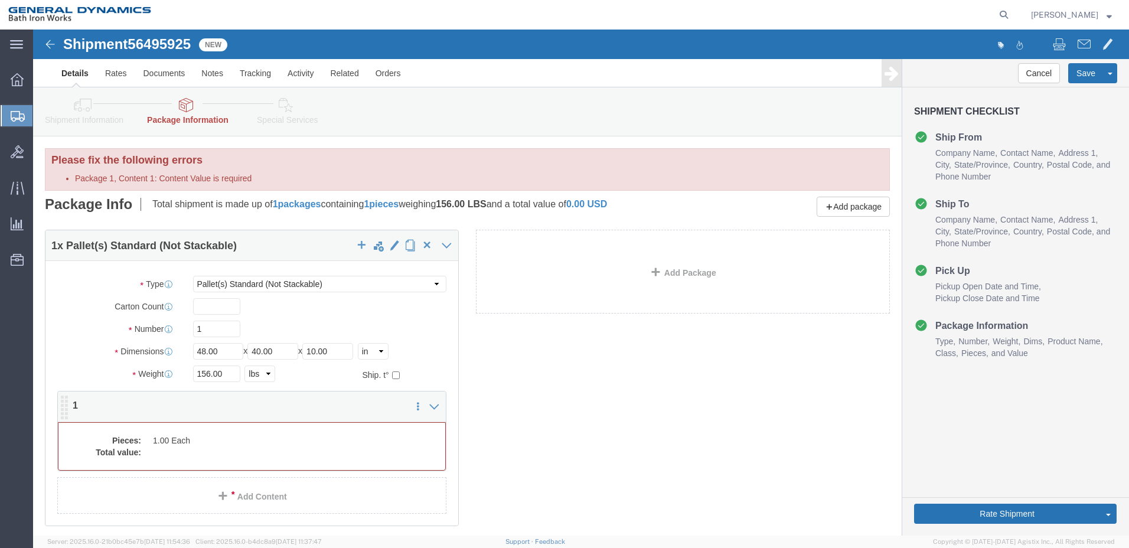
click dd
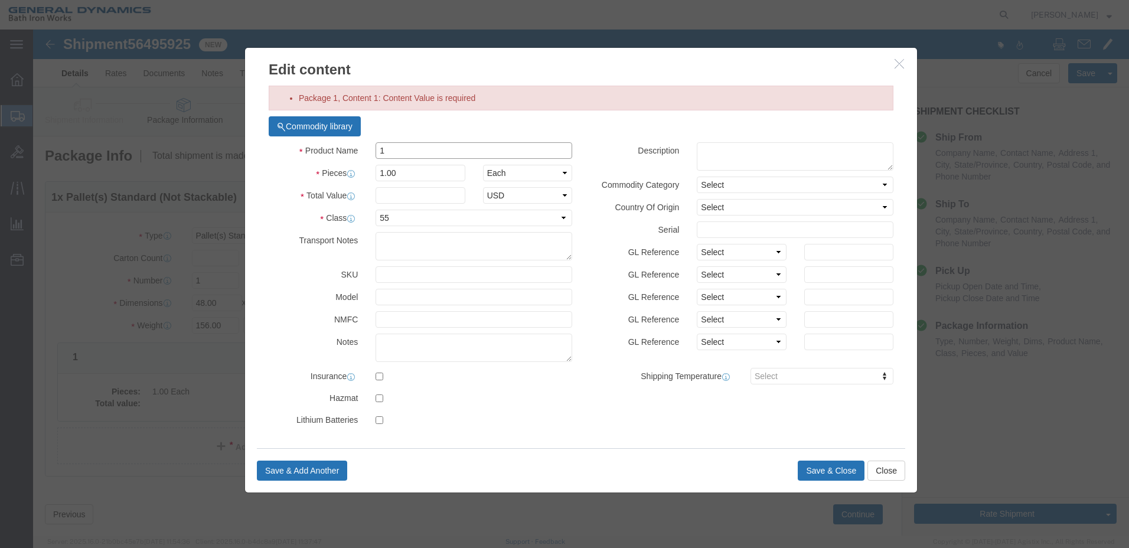
click input "1"
type input "ELBOW 90 LR"
click input "text"
type input "1"
drag, startPoint x: 358, startPoint y: 143, endPoint x: 324, endPoint y: 144, distance: 34.3
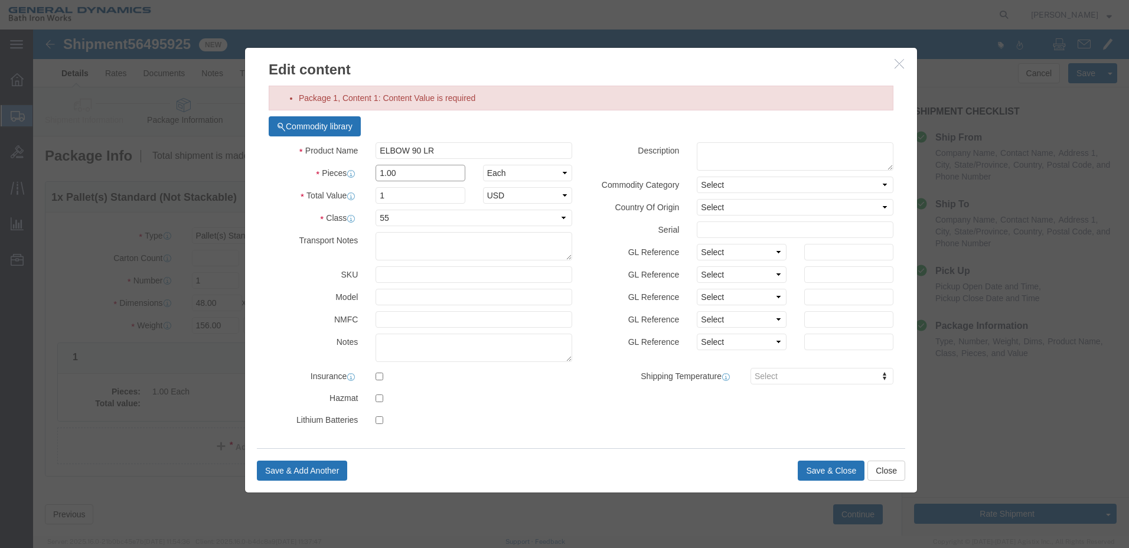
click div "Pieces 1.00 Select Bag Barrels 100Board Feet Bottle Box Blister Pack Carats Can…"
type input "39"
click button "Save & Close"
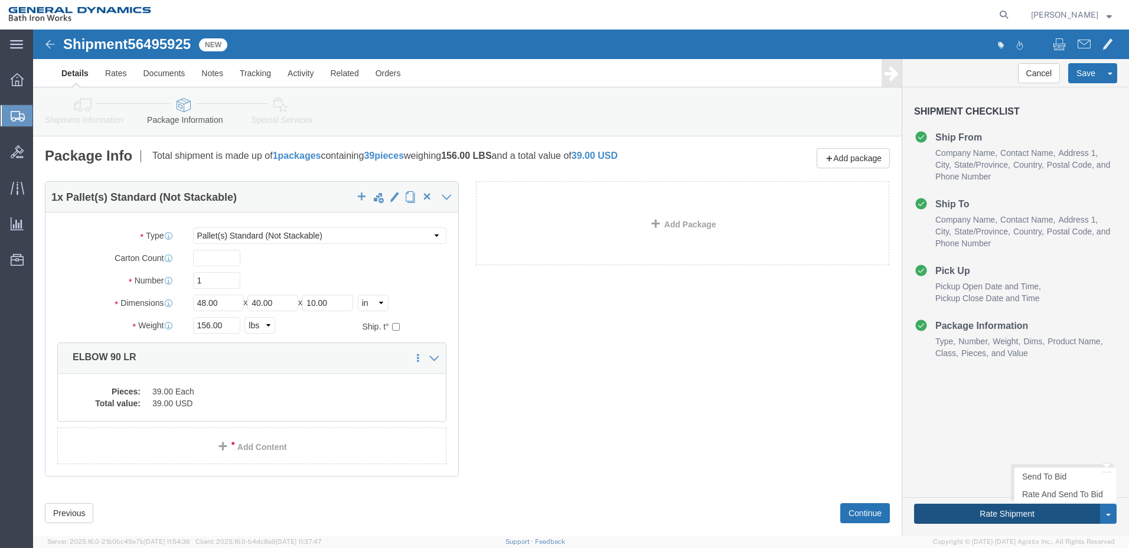
click button "Rate Shipment"
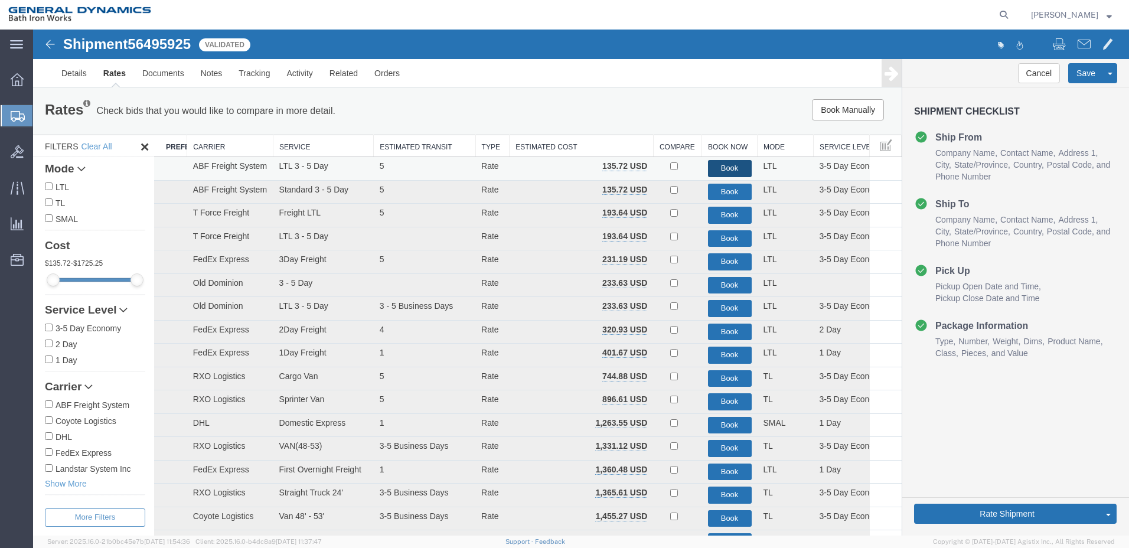
click at [726, 168] on button "Book" at bounding box center [730, 168] width 44 height 17
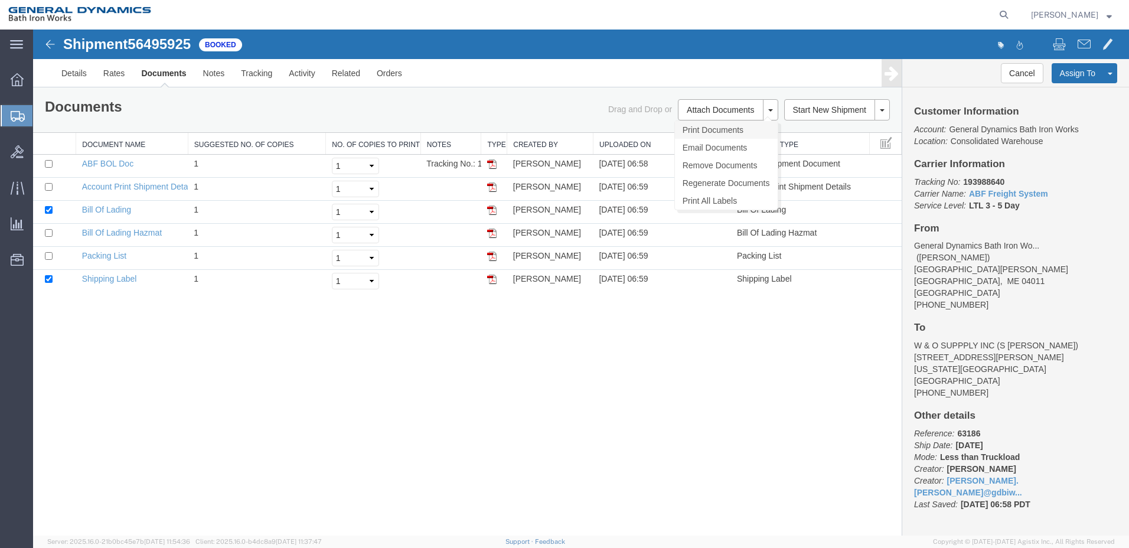
click at [729, 128] on link "Print Documents" at bounding box center [726, 130] width 103 height 18
click at [0, 0] on span "Create Shipment" at bounding box center [0, 0] width 0 height 0
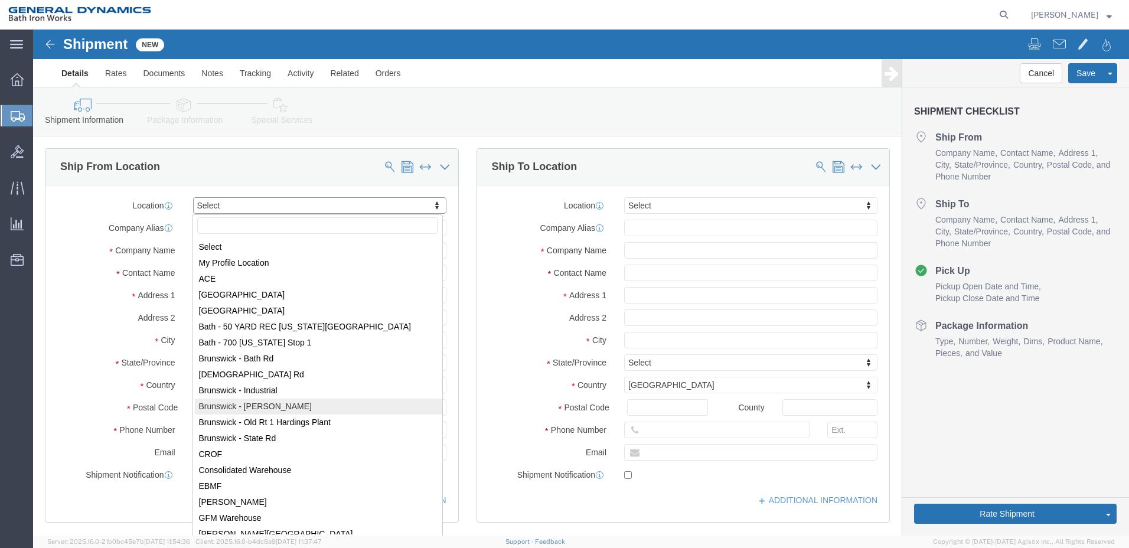
select select "15760"
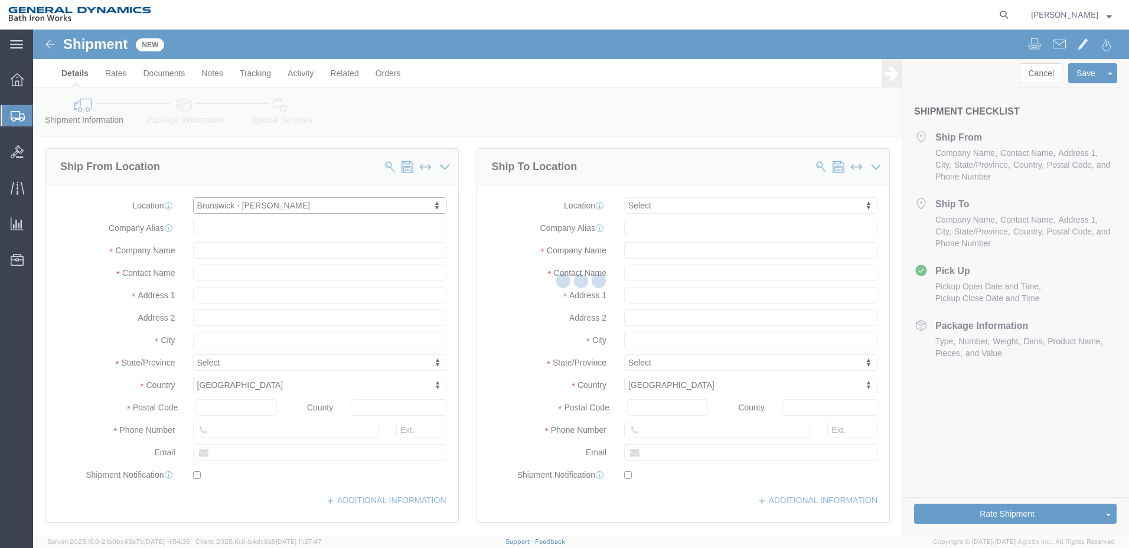
select select "ME"
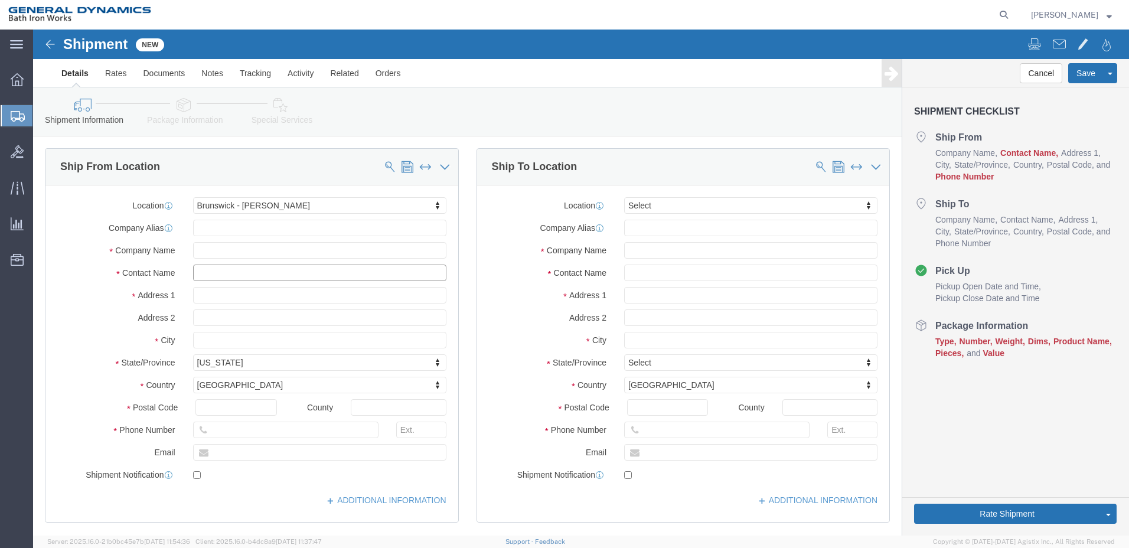
click input "text"
drag, startPoint x: 203, startPoint y: 240, endPoint x: 149, endPoint y: 234, distance: 54.6
click div "Location [GEOGRAPHIC_DATA] - [GEOGRAPHIC_DATA] Select My Profile Location ACE […"
type input "[PERSON_NAME]"
click label "City"
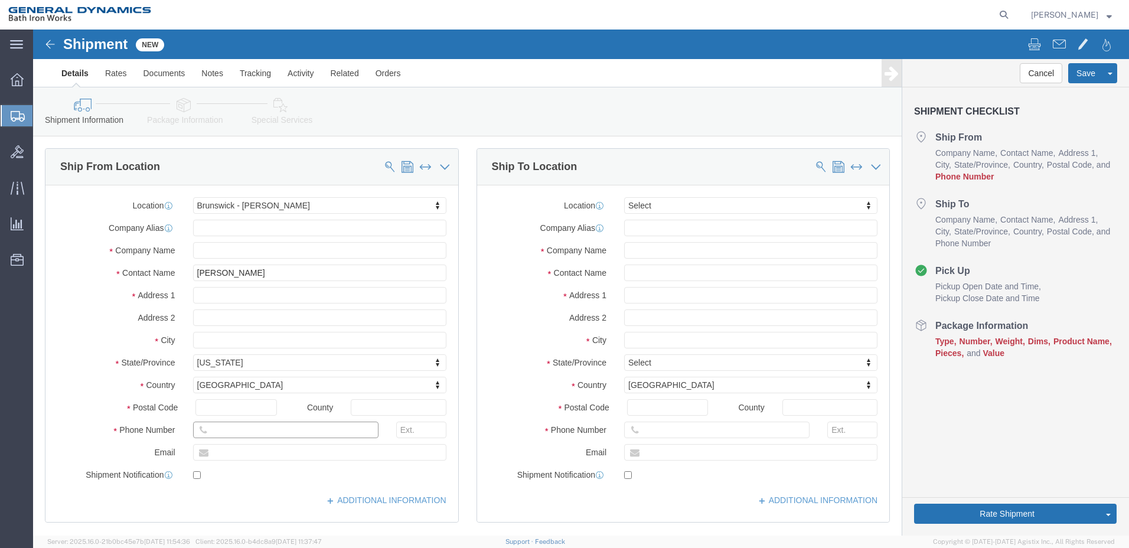
click input "text"
type input "[PHONE_NUMBER]"
click input "text"
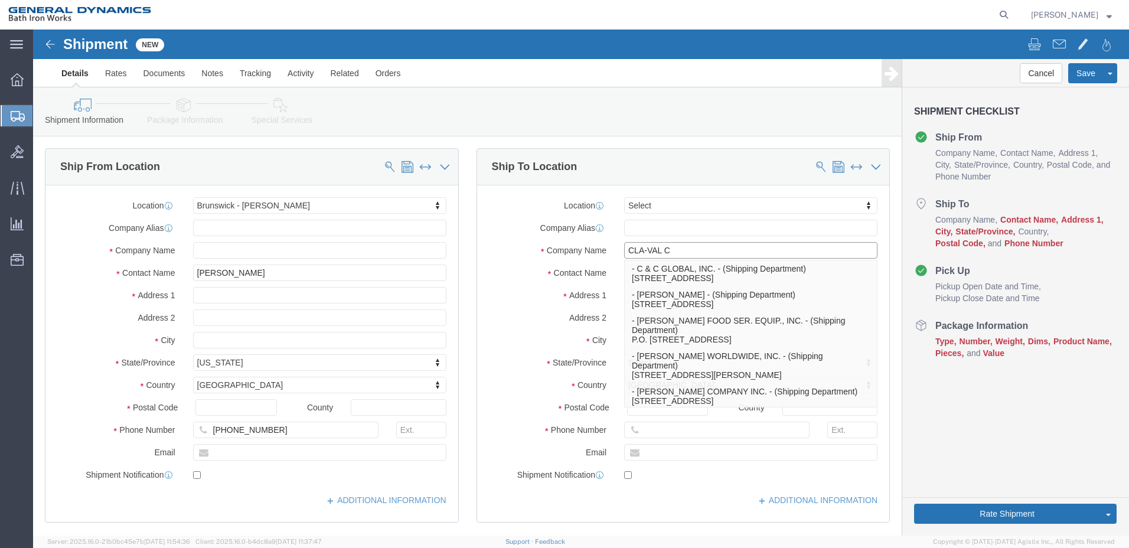
type input "CLA-VAL CO"
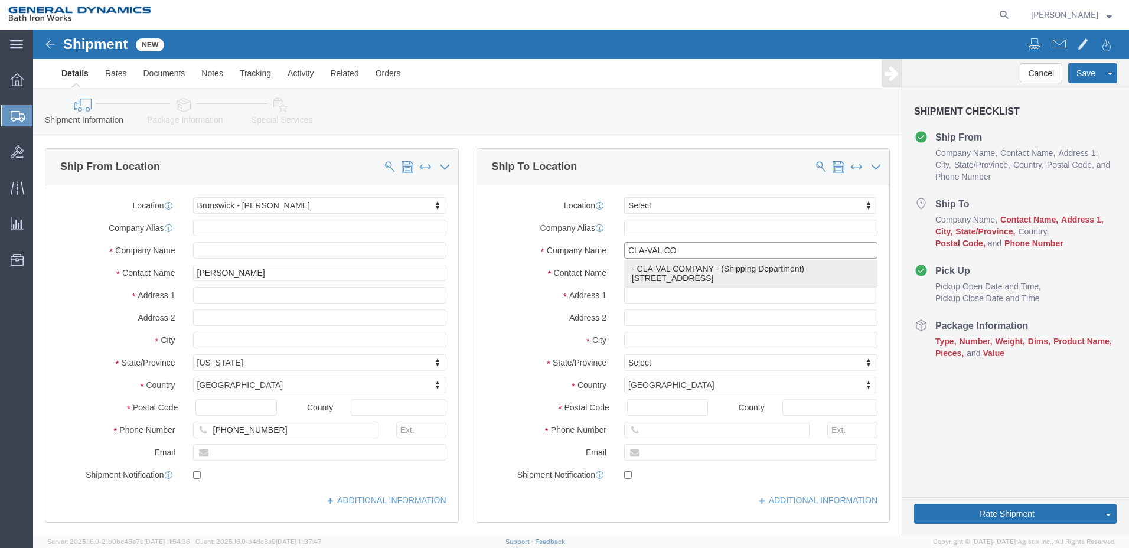
click p "- CLA-VAL COMPANY - (Shipping Department) [STREET_ADDRESS]"
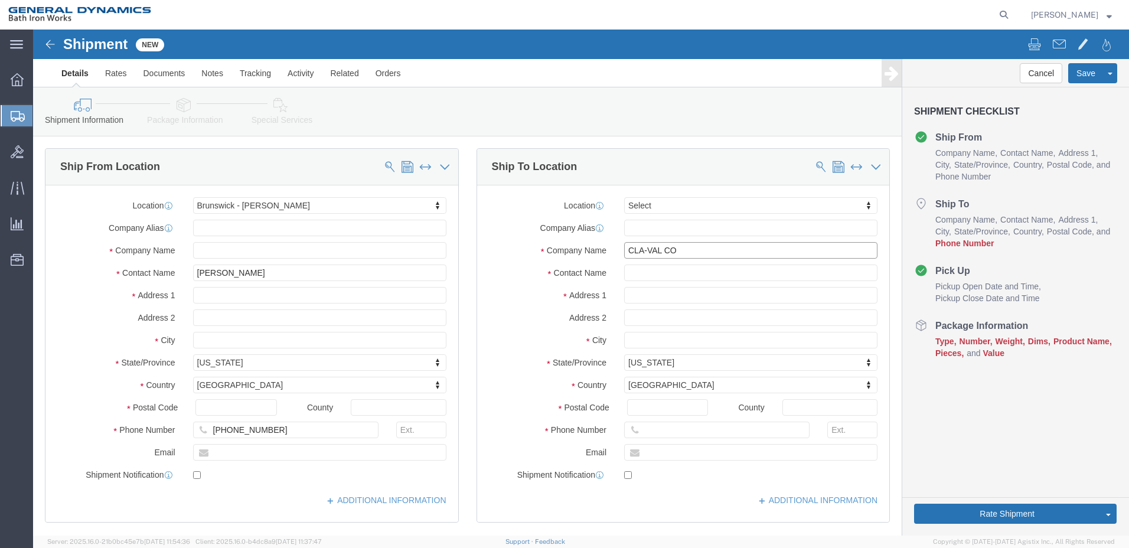
select select "CA"
type input "CLA-VAL COMPANY"
click input "text"
type input "S"
type input "[PERSON_NAME]"
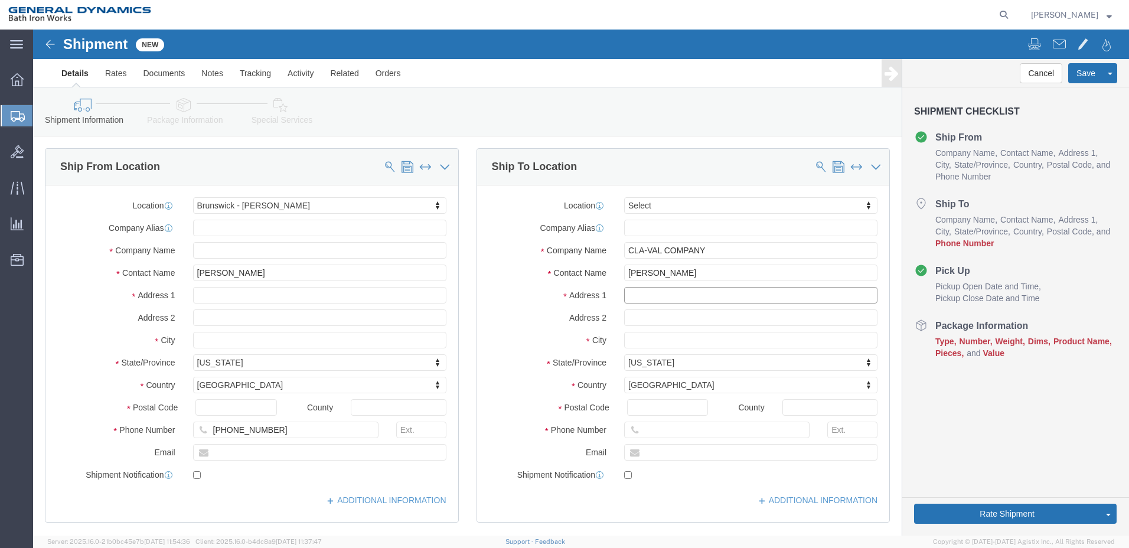
click input "text"
type input "[STREET_ADDRESS]"
click input "Postal Code"
type input "92627-4416"
click input "text"
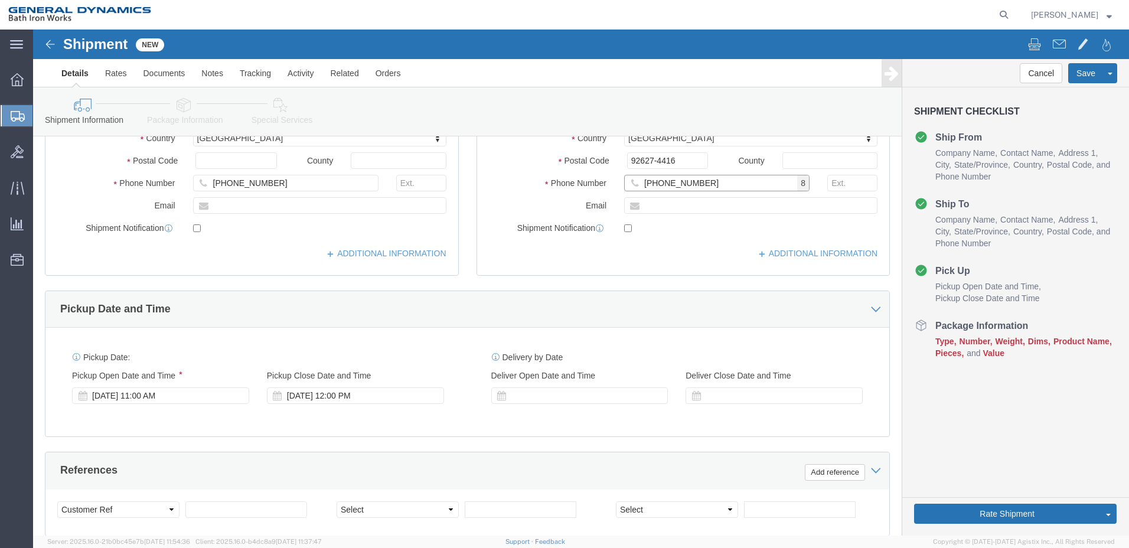
scroll to position [295, 0]
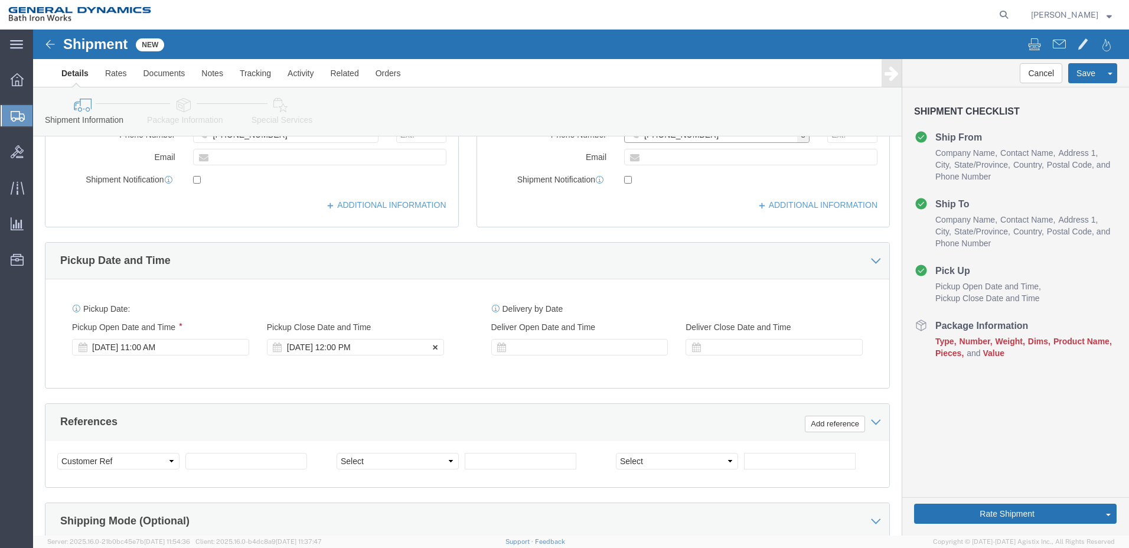
type input "[PHONE_NUMBER]"
click div "[DATE] 12:00 PM"
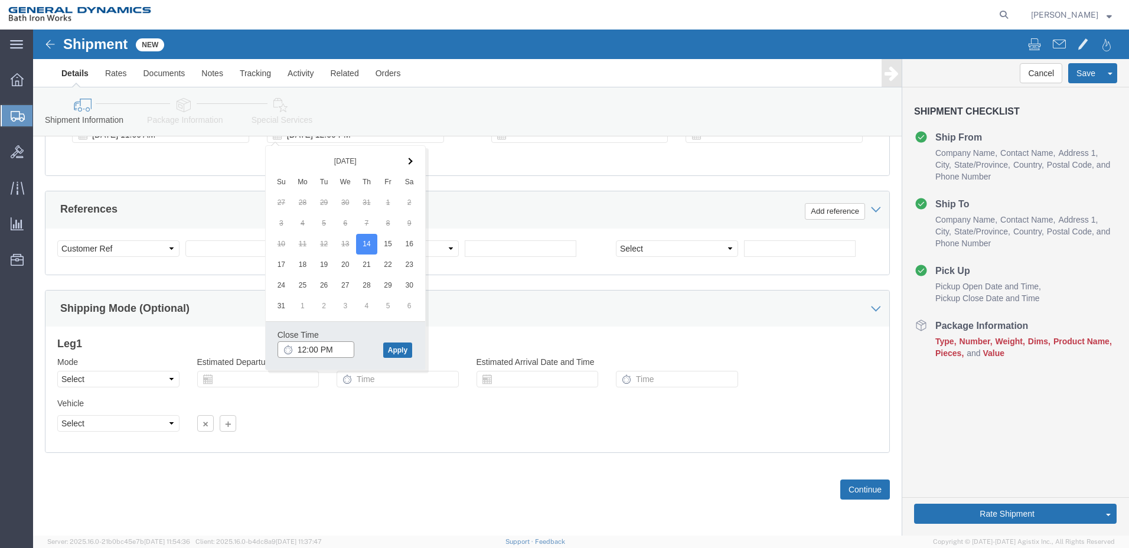
type input "2:00 PM"
click button "Apply"
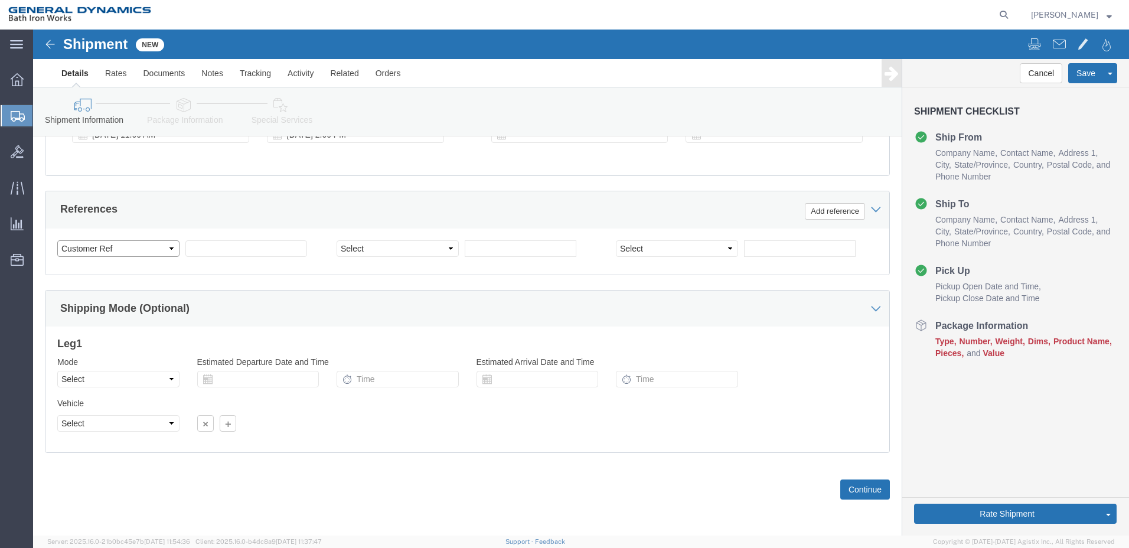
click select "Select Account Type Activity ID Airline Appointment Number ASN Batch Request # …"
click input "text"
type input "62552"
click select "Select Account Type Activity ID Airline Appointment Number ASN Batch Request # …"
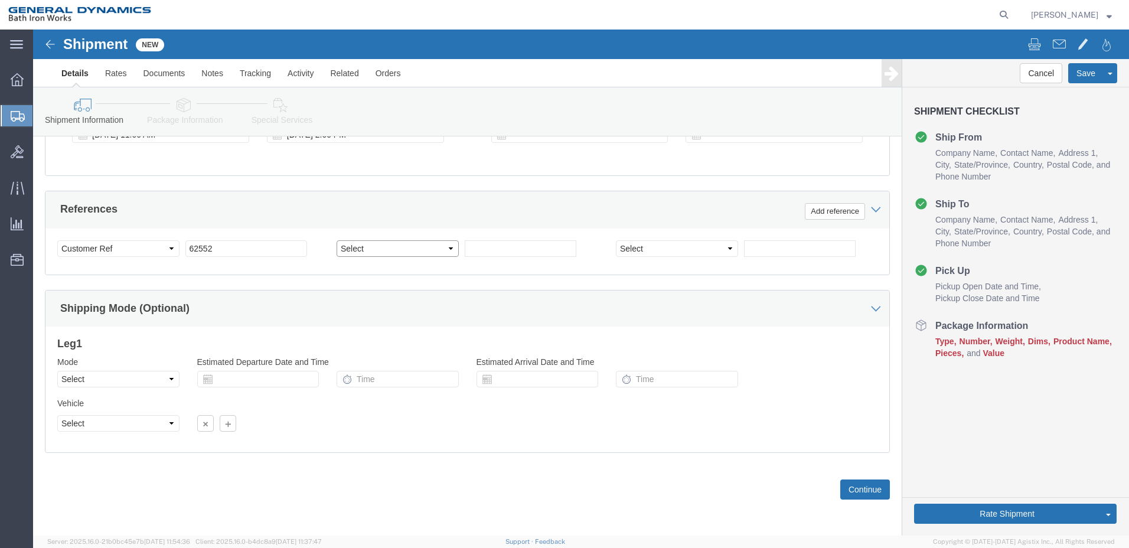
select select "PURCHORD"
click select "Select Account Type Activity ID Airline Appointment Number ASN Batch Request # …"
click input "text"
type input "Q0522AVFQU"
click button "Continue"
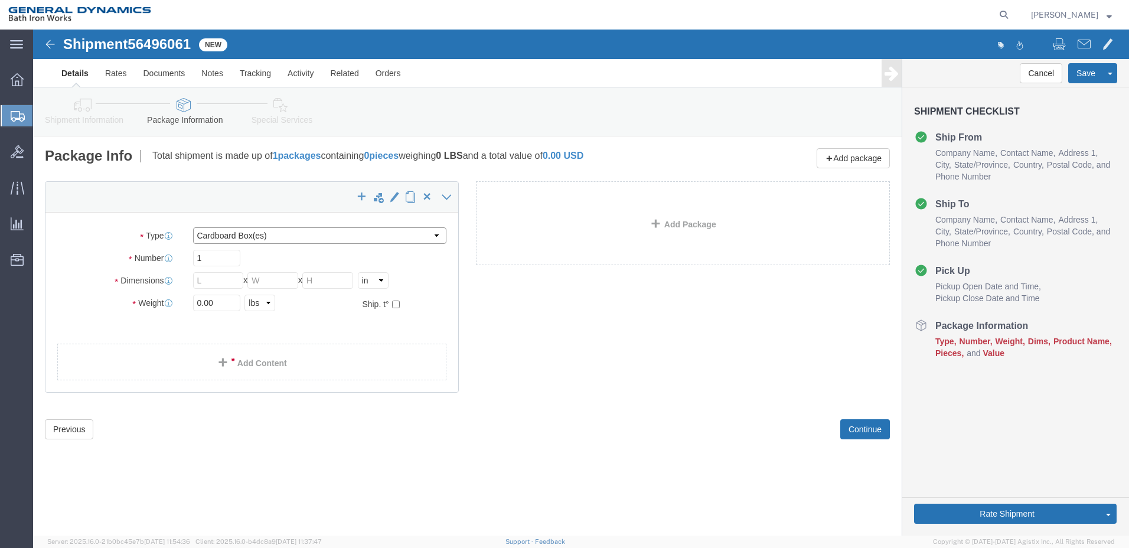
click select "Select Bale(s) Basket(s) Bolt(s) Bottle(s) Buckets Bulk Bundle(s) Can(s) Cardbo…"
select select "PSNS"
click select "Select Bale(s) Basket(s) Bolt(s) Bottle(s) Buckets Bulk Bundle(s) Can(s) Cardbo…"
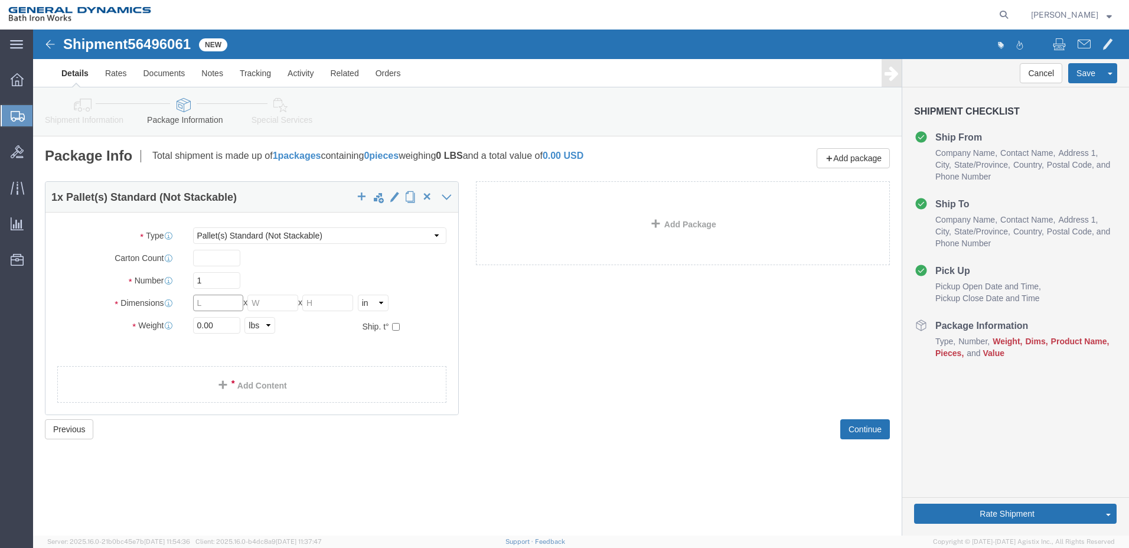
click input "text"
type input "30"
type input "16"
drag, startPoint x: 182, startPoint y: 299, endPoint x: 140, endPoint y: 293, distance: 42.3
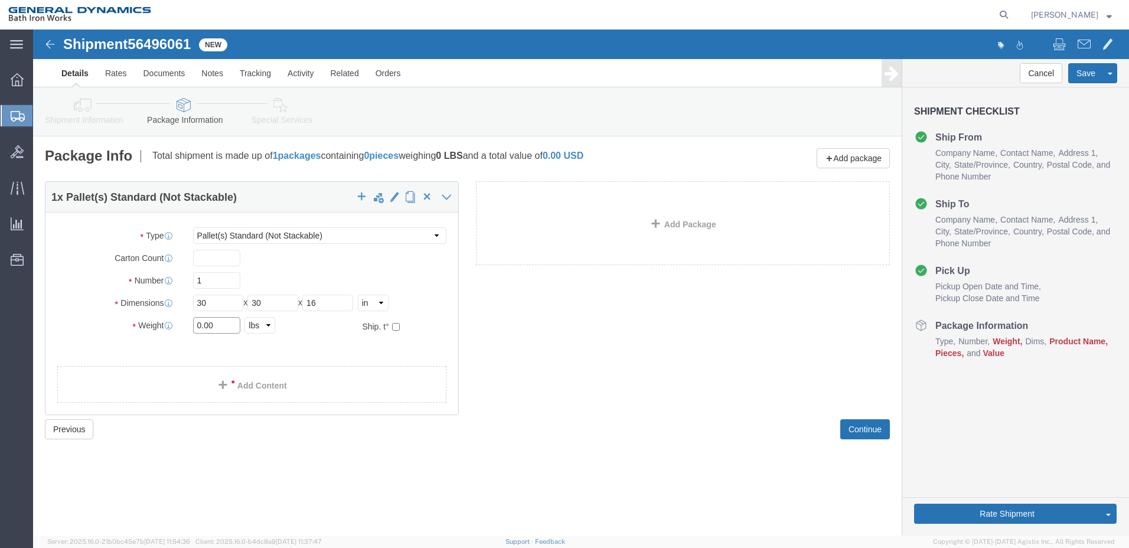
click div "Weight 0.00 Select kgs lbs Ship. t°"
type input "182.0"
click link "Add Content"
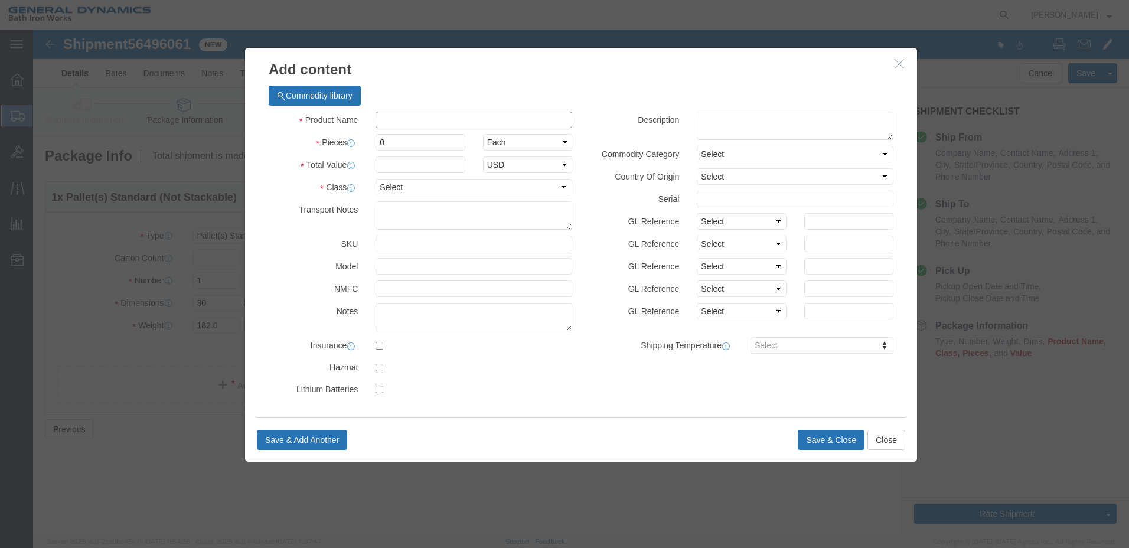
click input "text"
type input "SHOEBOX VALVES"
click input "0"
type input "3"
click input "text"
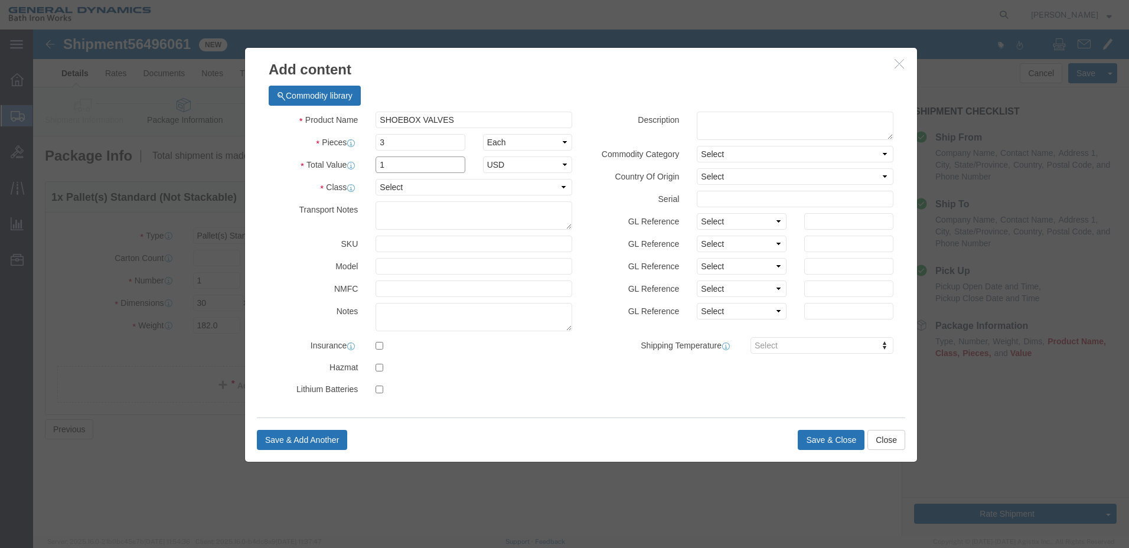
type input "1"
click div "Product Name SHOEBOX VALVES Pieces 3 Select Bag Barrels 100Board Feet Bottle Bo…"
click select "Select 50 55 60 65 70 85 92.5 100 125 175 250 300 400"
select select "55"
click select "Select 50 55 60 65 70 85 92.5 100 125 175 250 300 400"
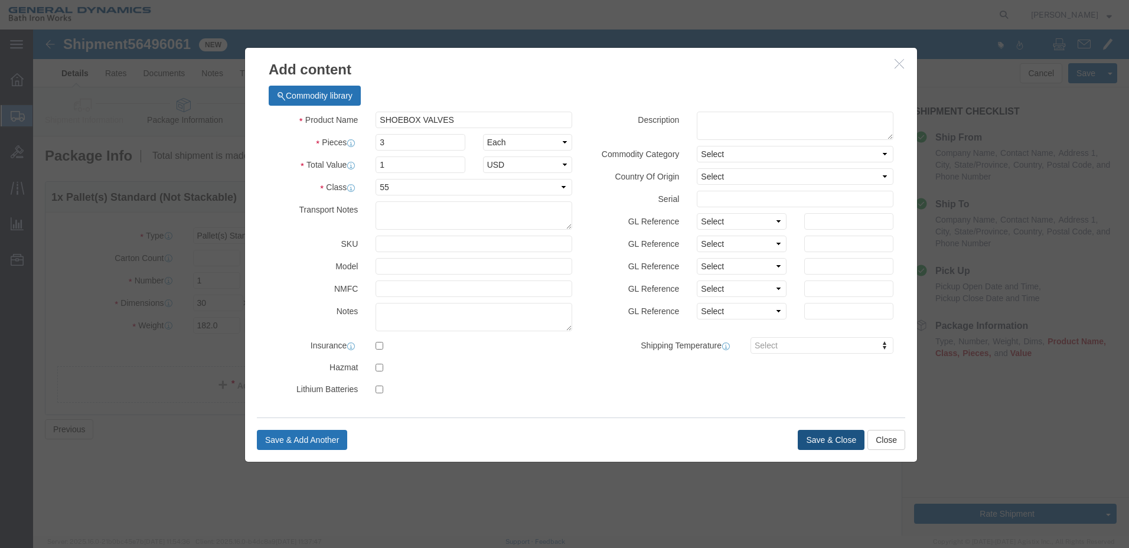
click button "Save & Close"
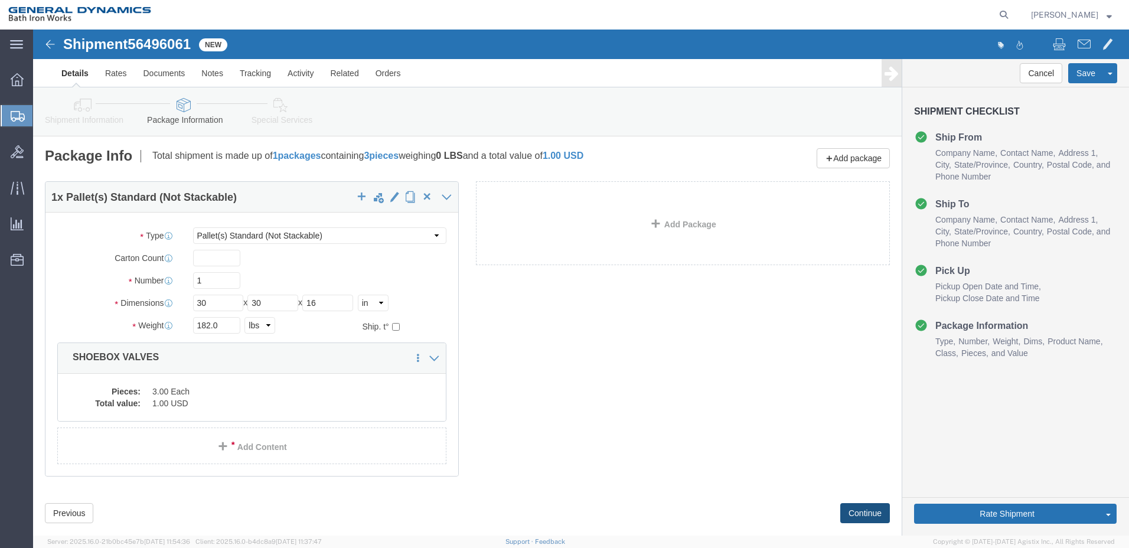
click button "Continue"
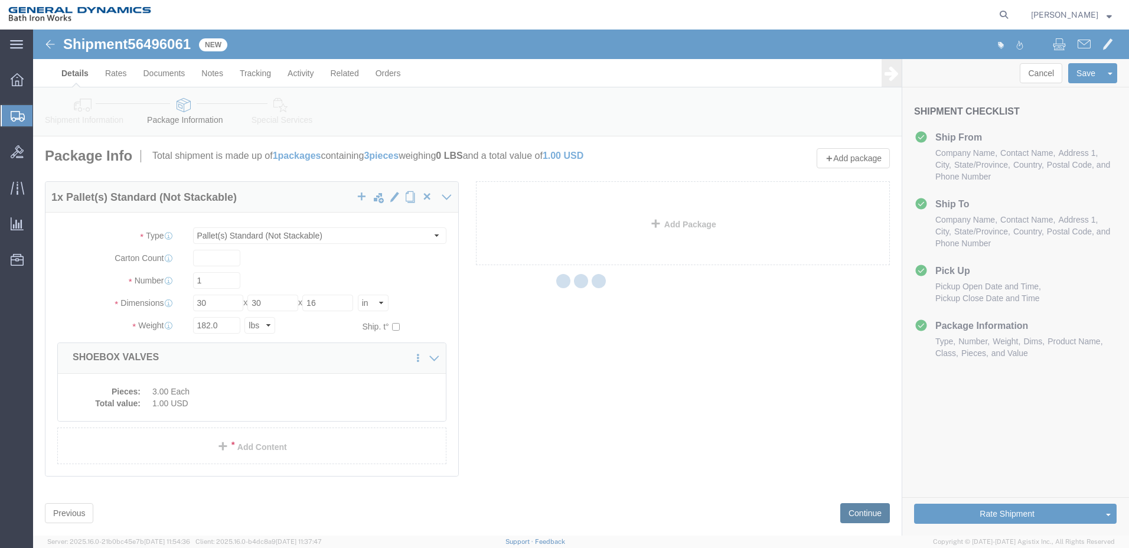
select select
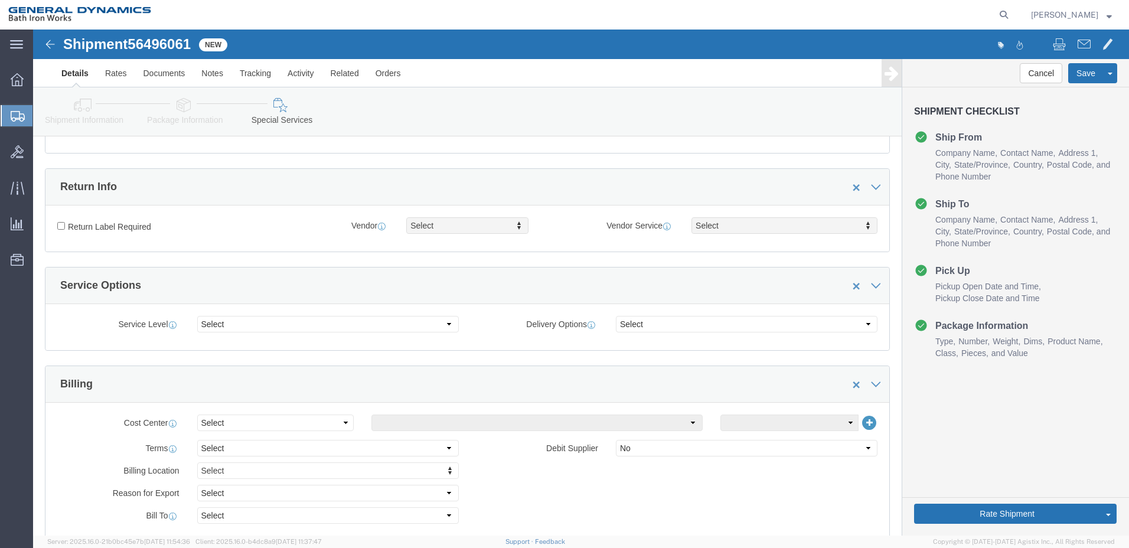
scroll to position [354, 0]
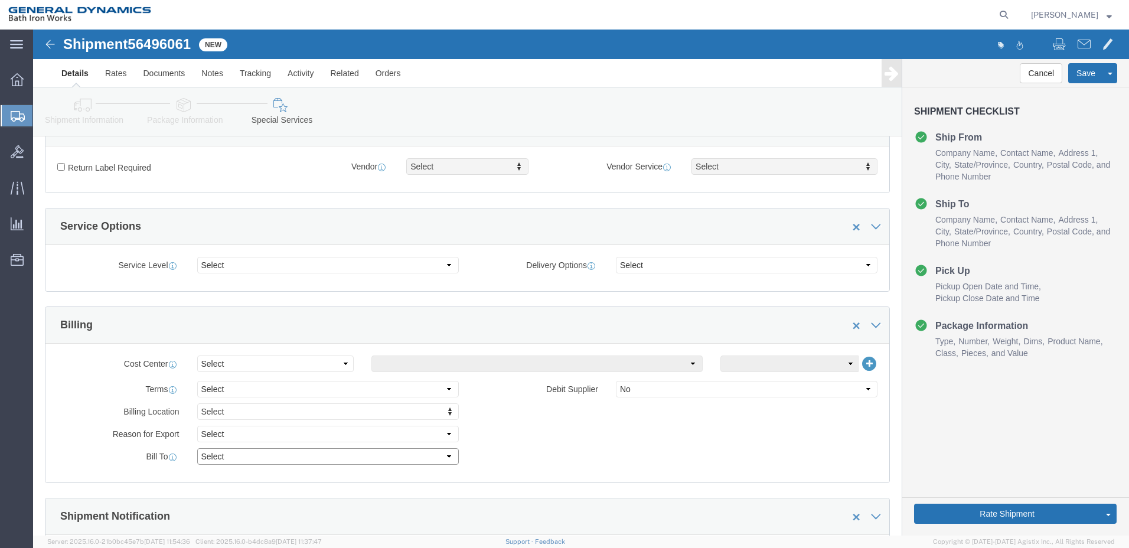
click select "Select Recipient Account Sender/Shipper Third Party Account"
select select "SHIP"
click select "Select Recipient Account Sender/Shipper Third Party Account"
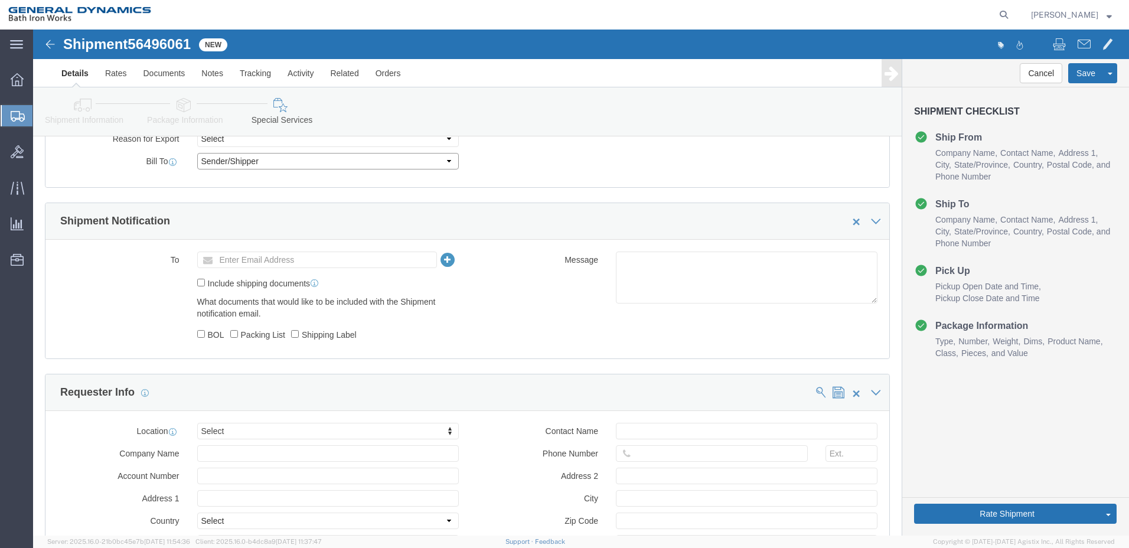
scroll to position [709, 0]
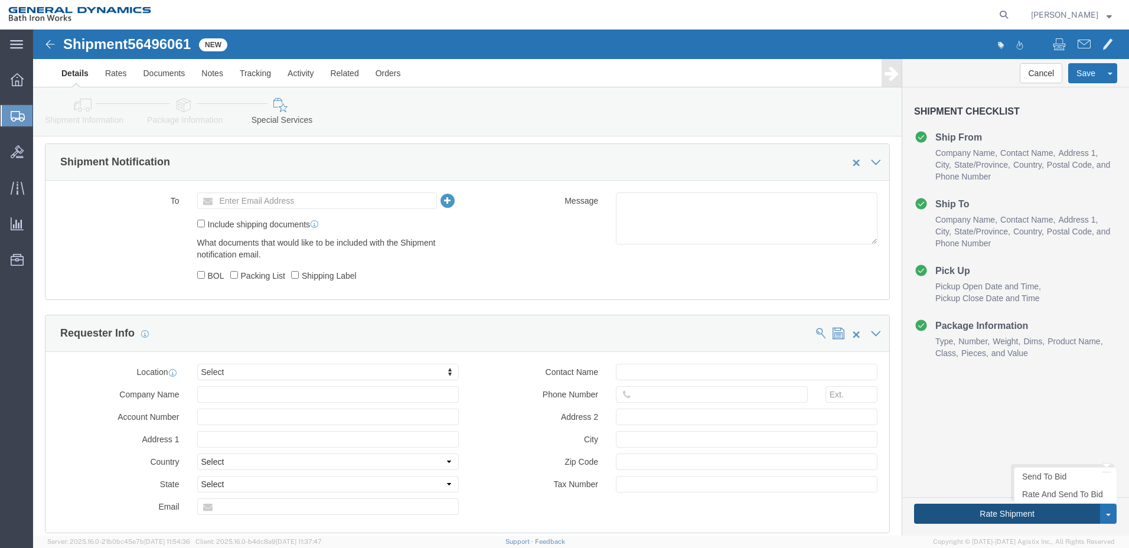
click button "Rate Shipment"
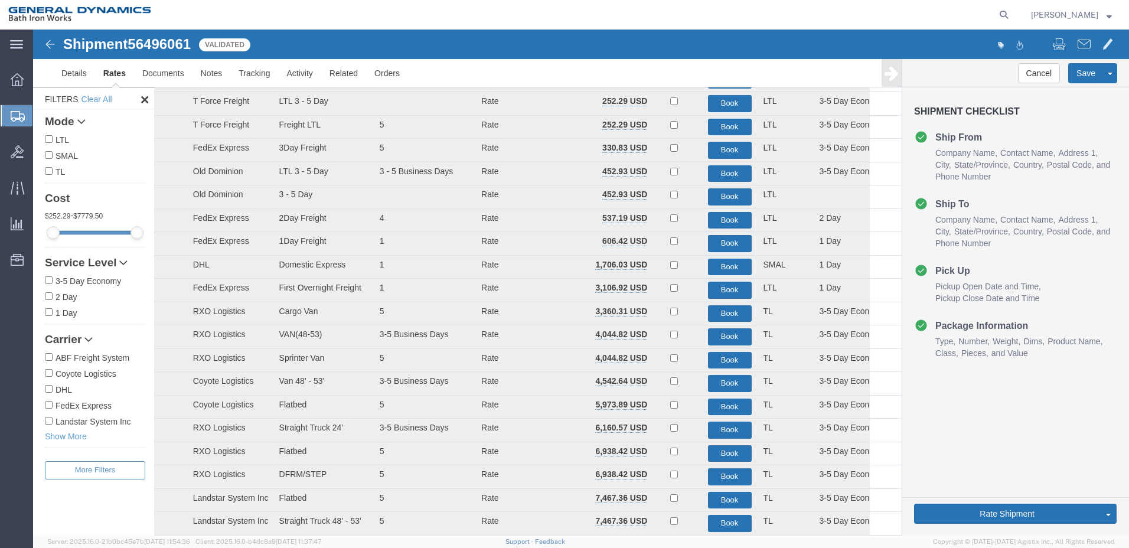
scroll to position [0, 0]
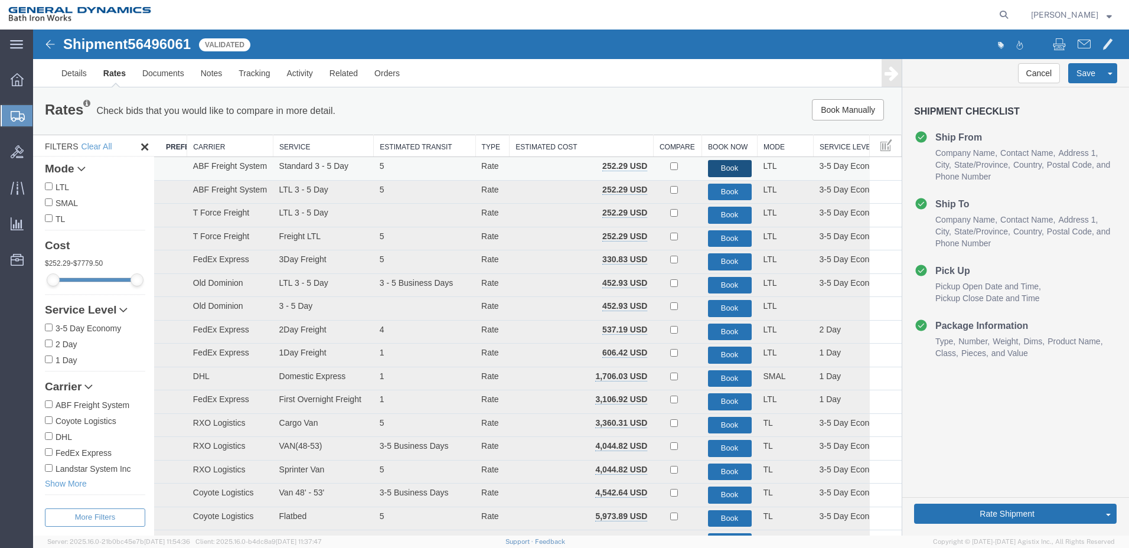
click at [726, 168] on button "Book" at bounding box center [730, 168] width 44 height 17
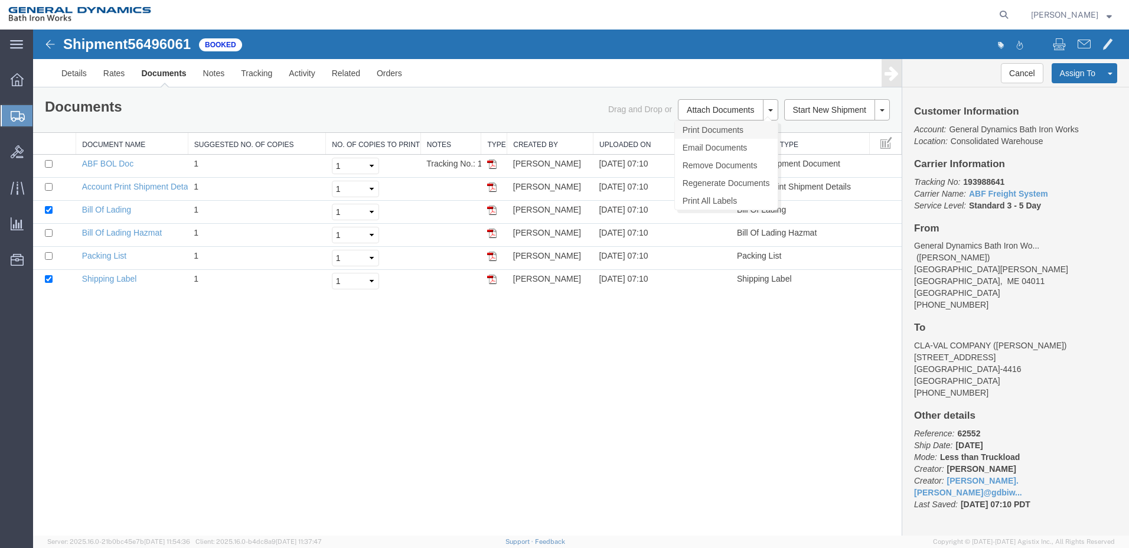
click at [712, 132] on link "Print Documents" at bounding box center [726, 130] width 103 height 18
